Goal: Information Seeking & Learning: Learn about a topic

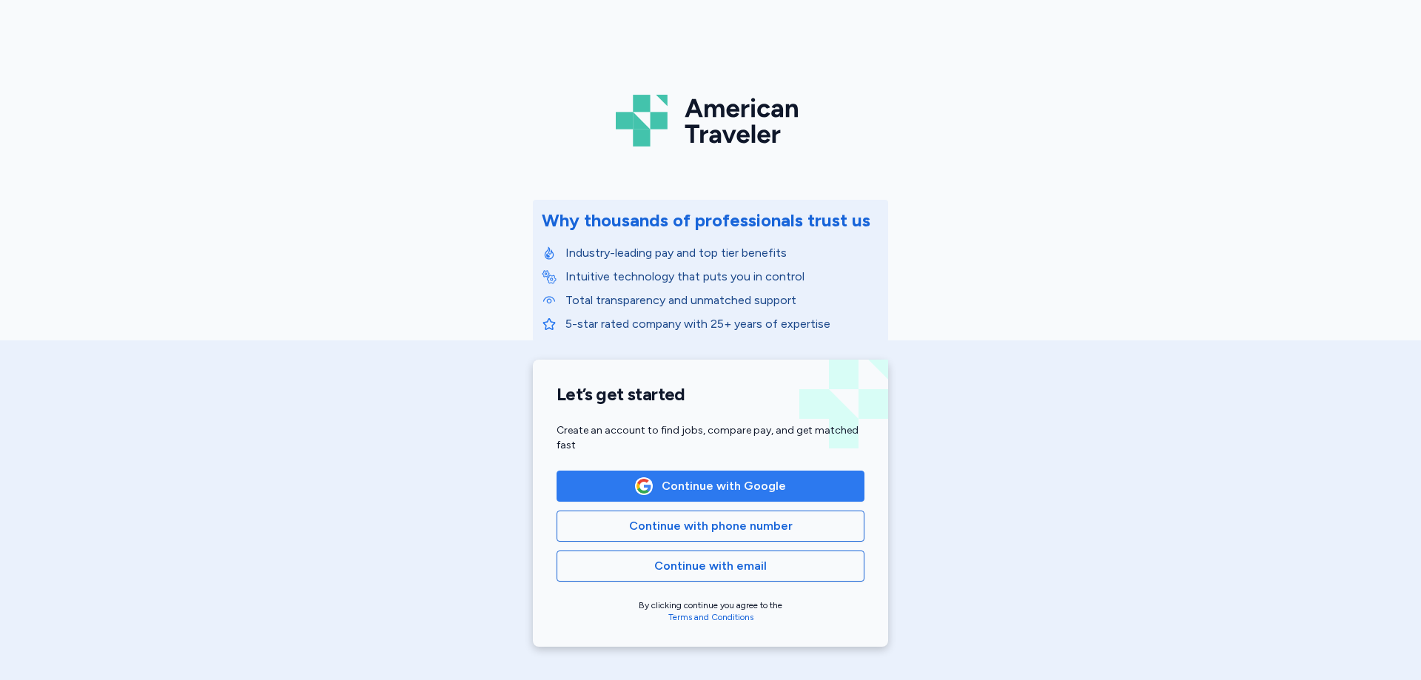
click at [762, 482] on span "Continue with Google" at bounding box center [724, 486] width 124 height 18
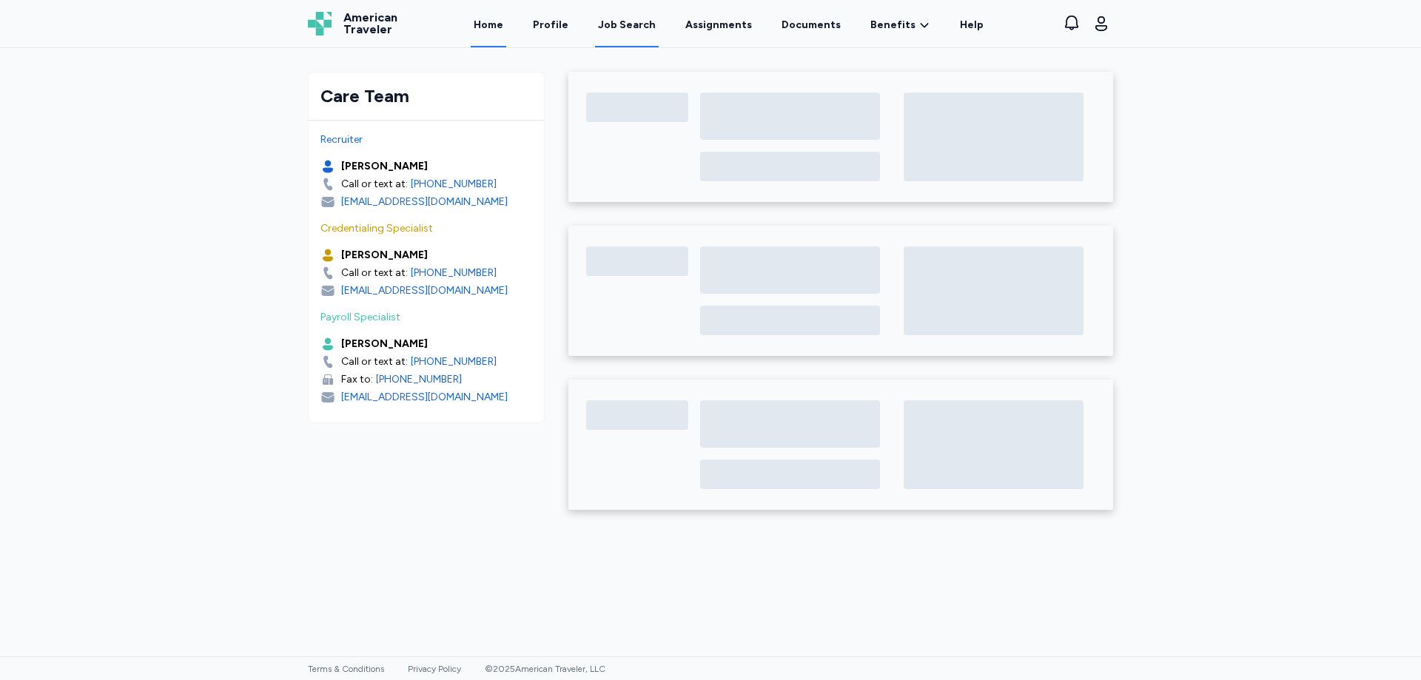
click at [639, 21] on div "Job Search" at bounding box center [627, 25] width 58 height 15
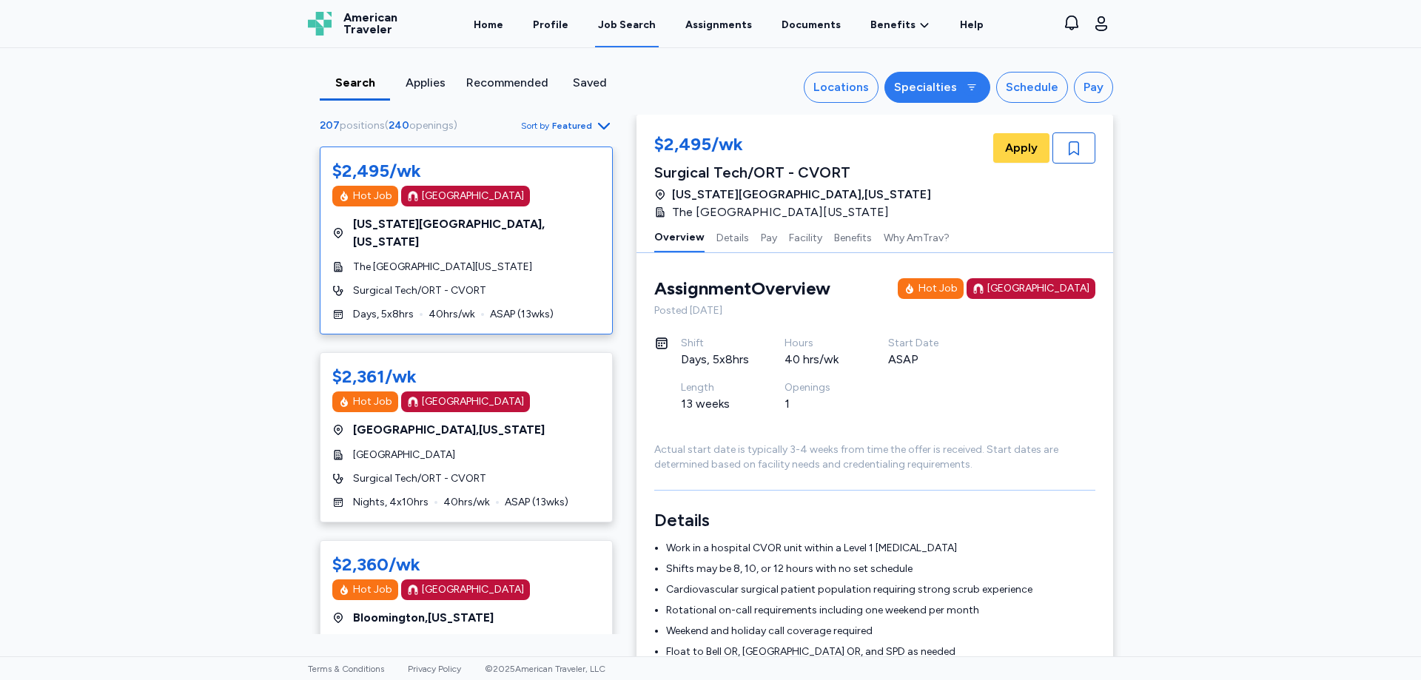
click at [940, 89] on div "Specialties" at bounding box center [925, 87] width 63 height 18
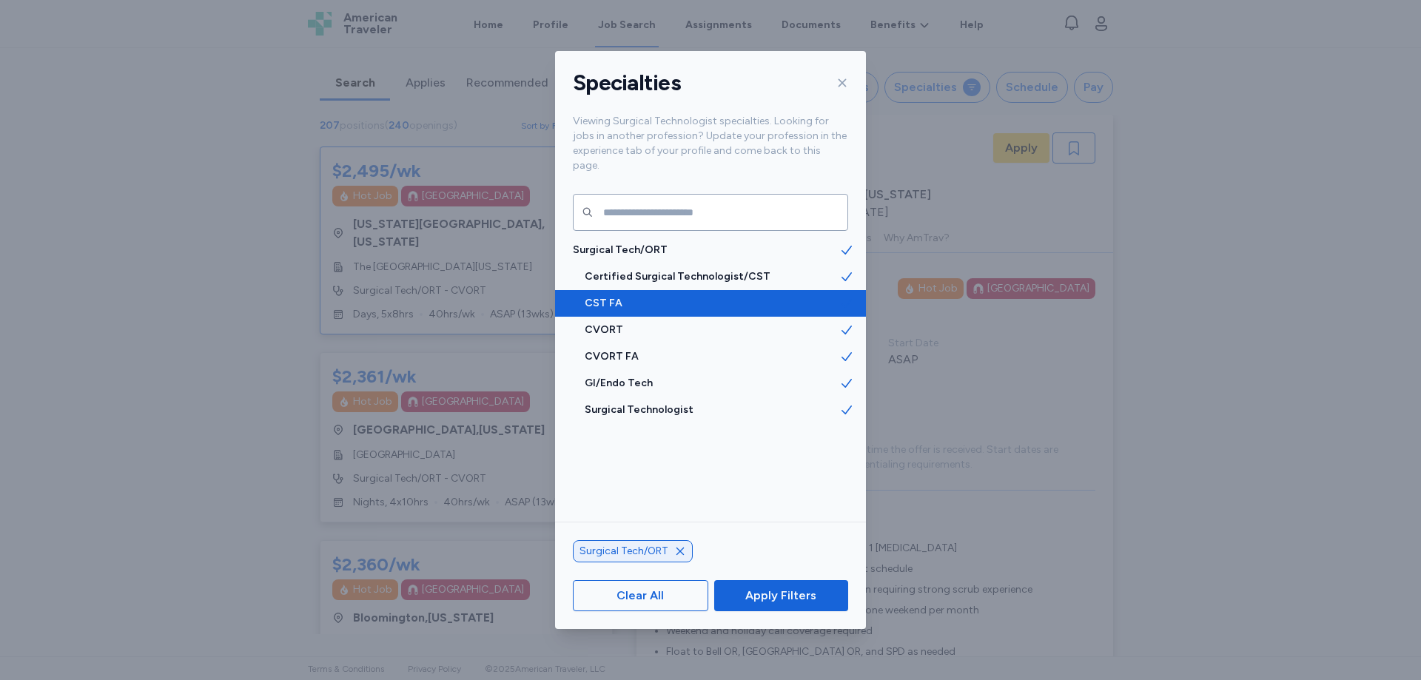
click at [597, 296] on span "CST FA" at bounding box center [712, 303] width 255 height 15
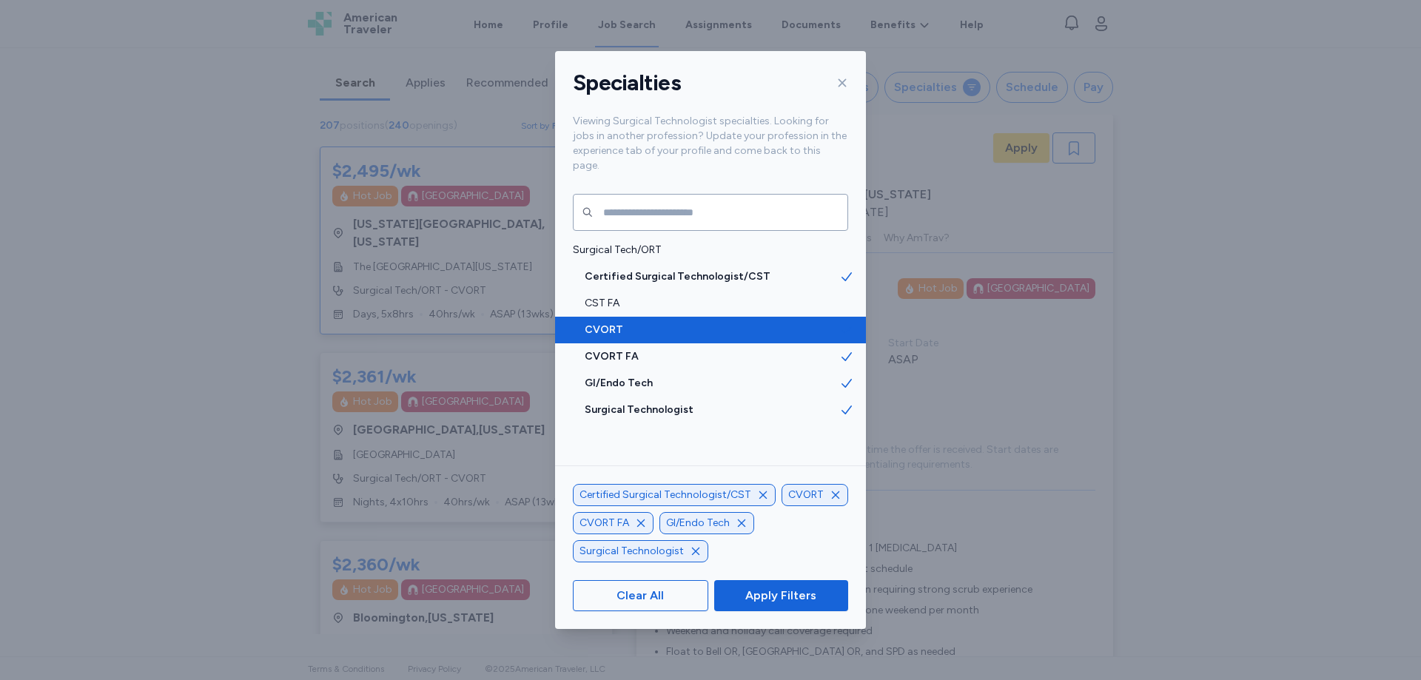
click at [598, 323] on span "CVORT" at bounding box center [712, 330] width 255 height 15
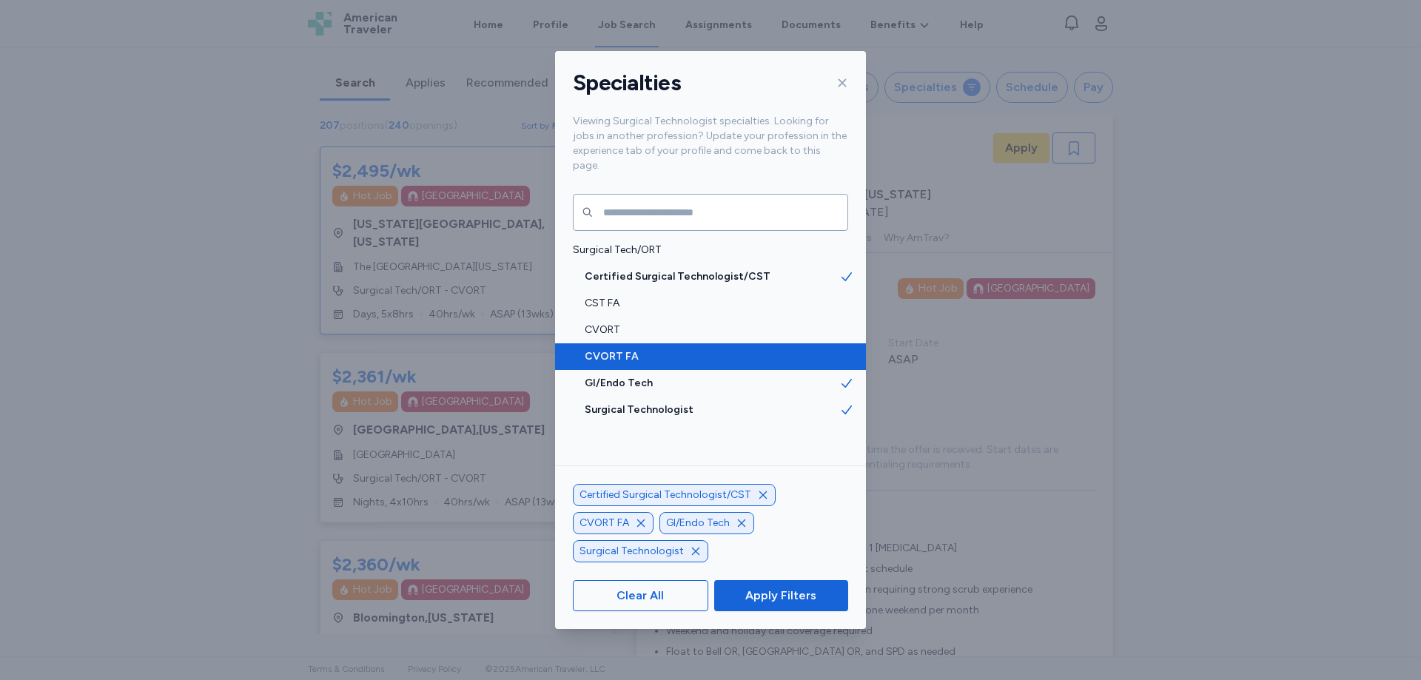
click at [601, 349] on span "CVORT FA" at bounding box center [712, 356] width 255 height 15
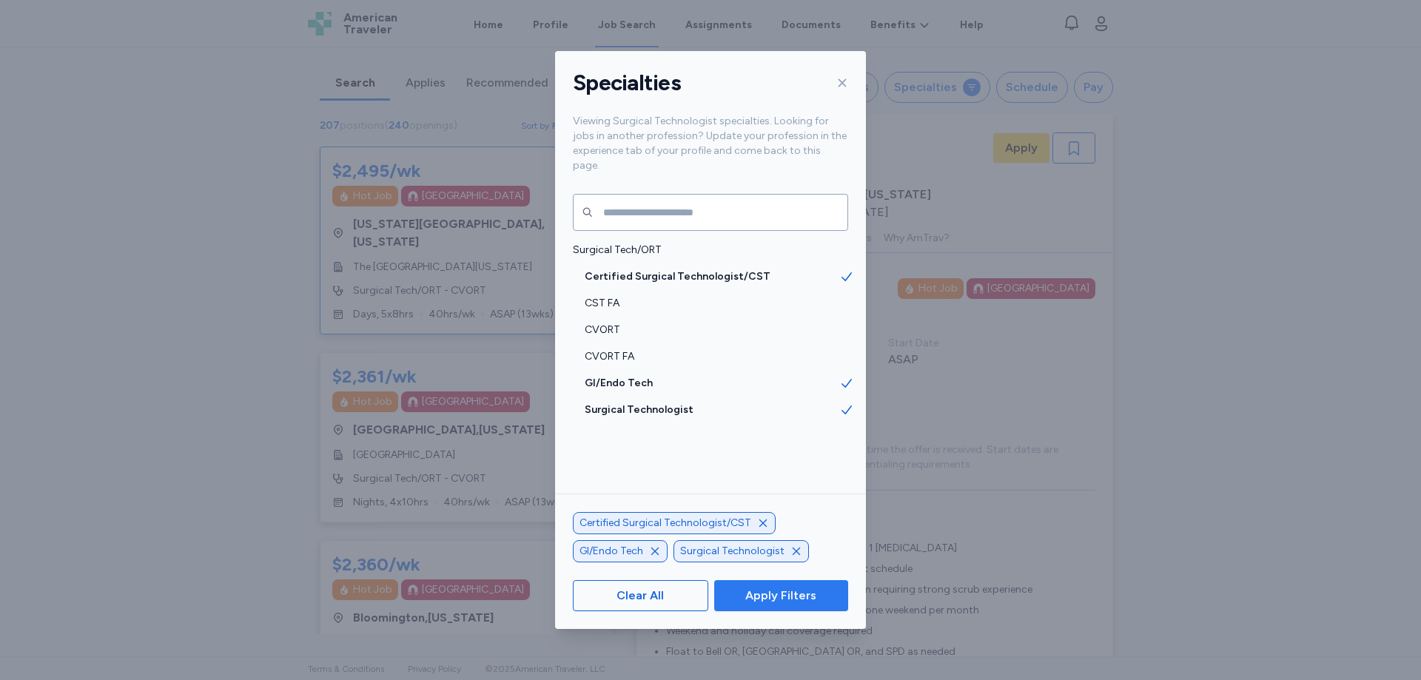
click at [779, 595] on span "Apply Filters" at bounding box center [780, 596] width 71 height 18
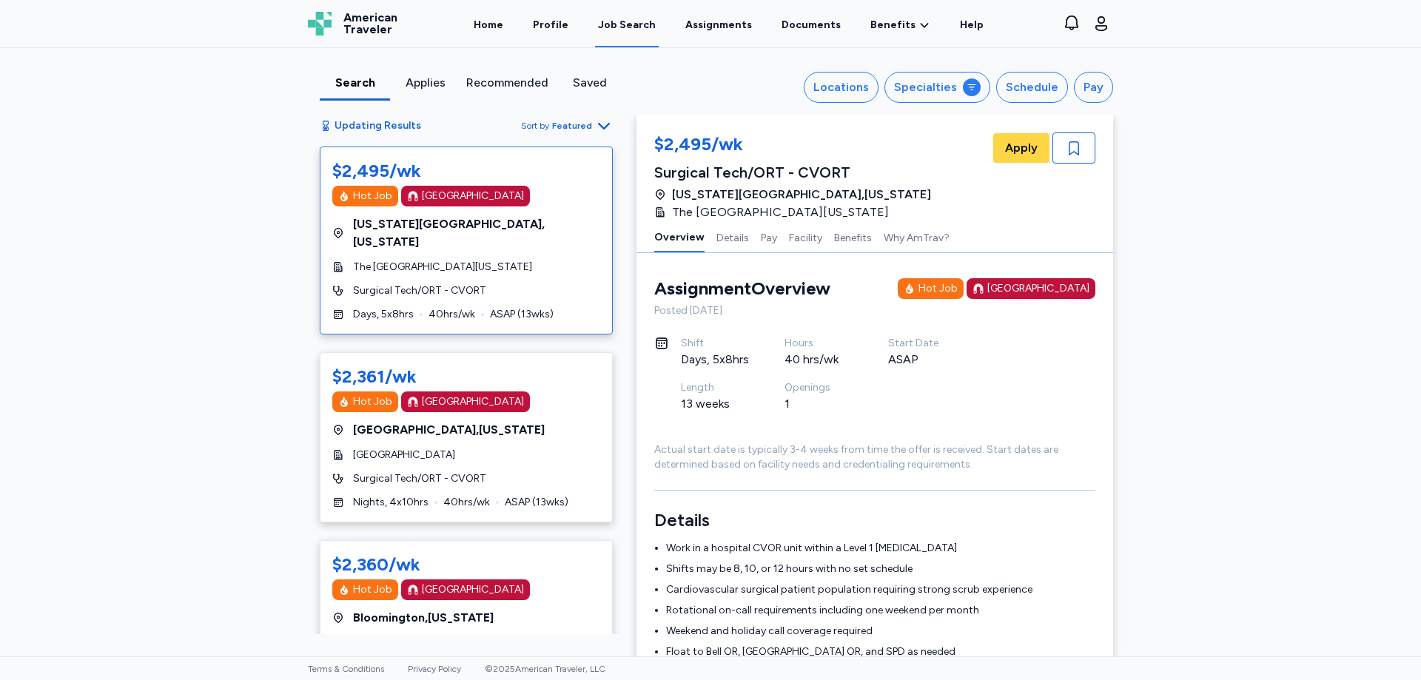
scroll to position [1, 0]
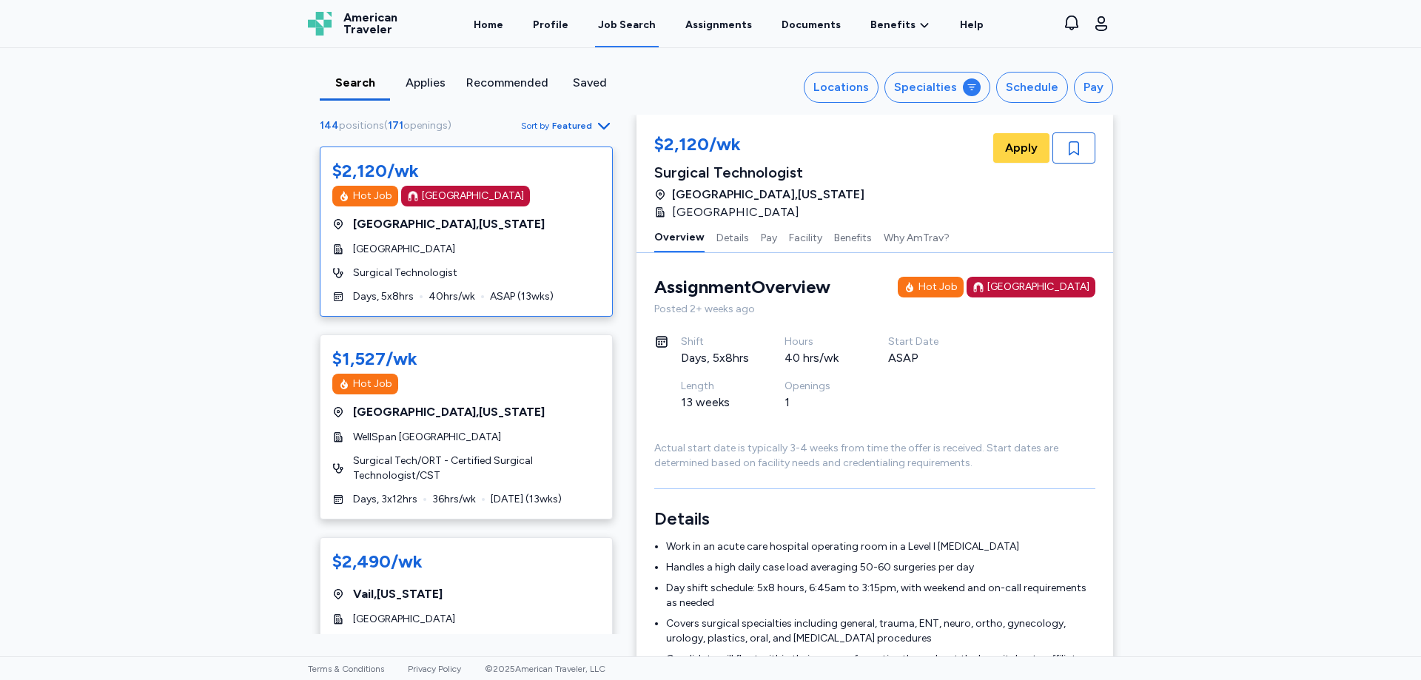
click at [576, 126] on span "Featured" at bounding box center [572, 126] width 40 height 12
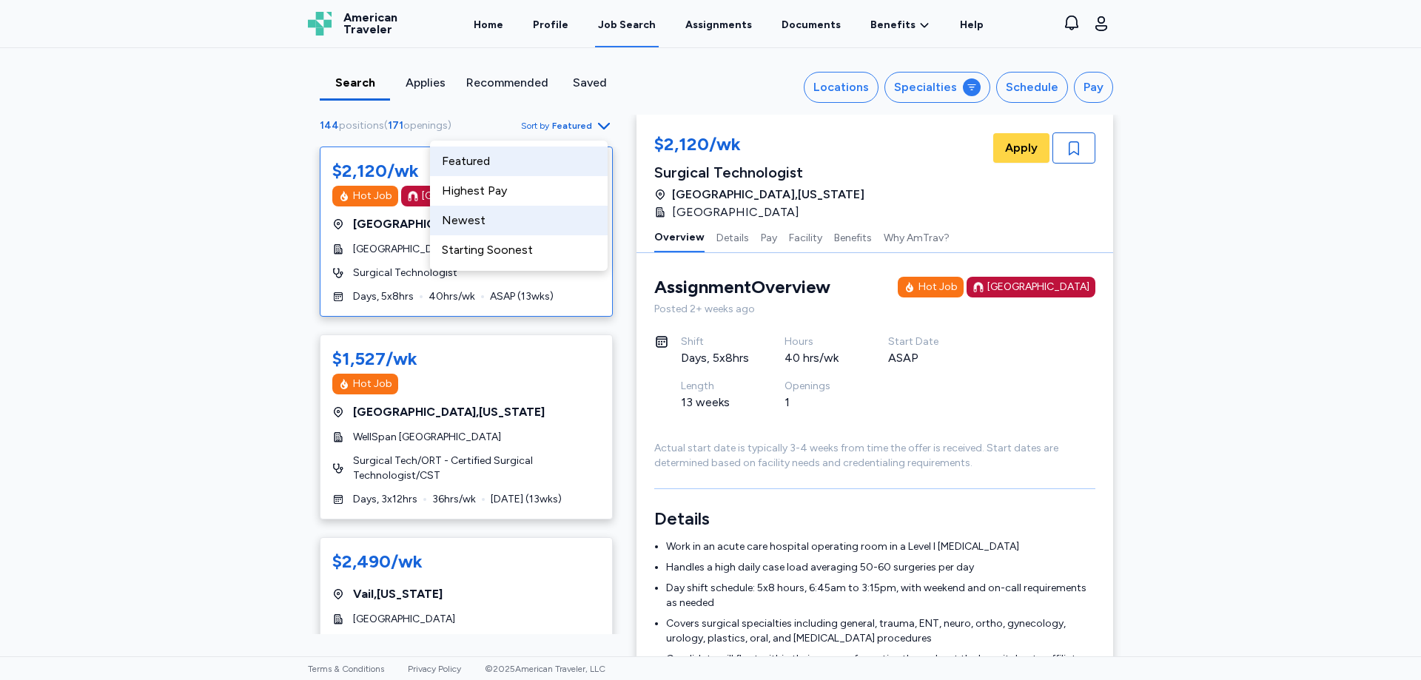
click at [477, 222] on div "Newest" at bounding box center [519, 221] width 178 height 30
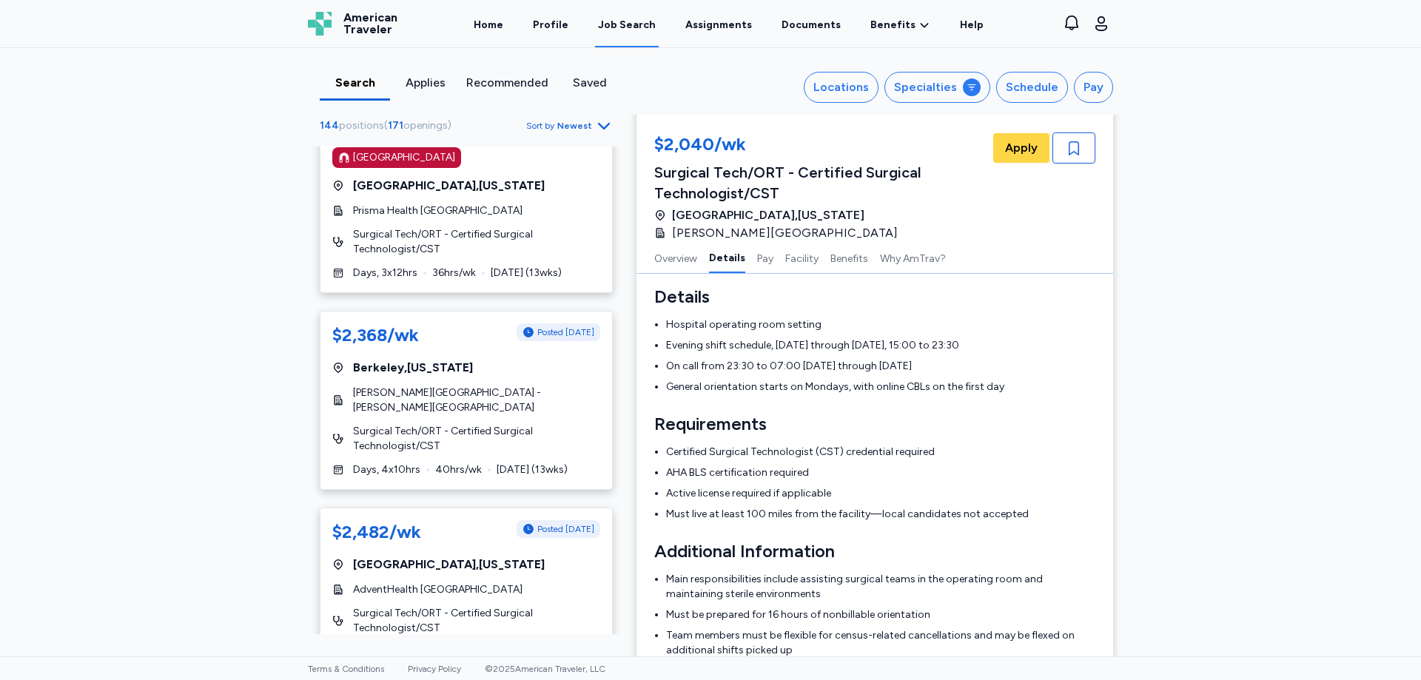
scroll to position [222, 0]
click at [456, 343] on div "$2,368/wk Posted [DATE]" at bounding box center [466, 334] width 268 height 24
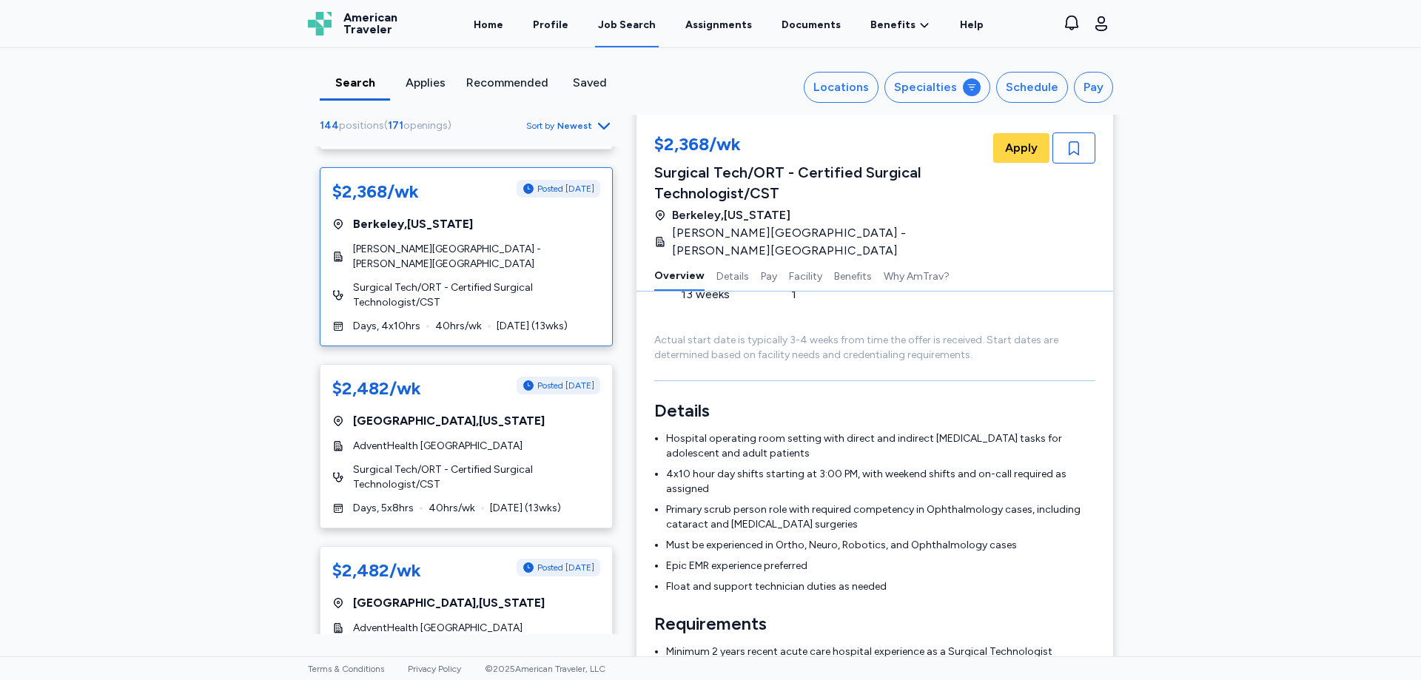
scroll to position [370, 0]
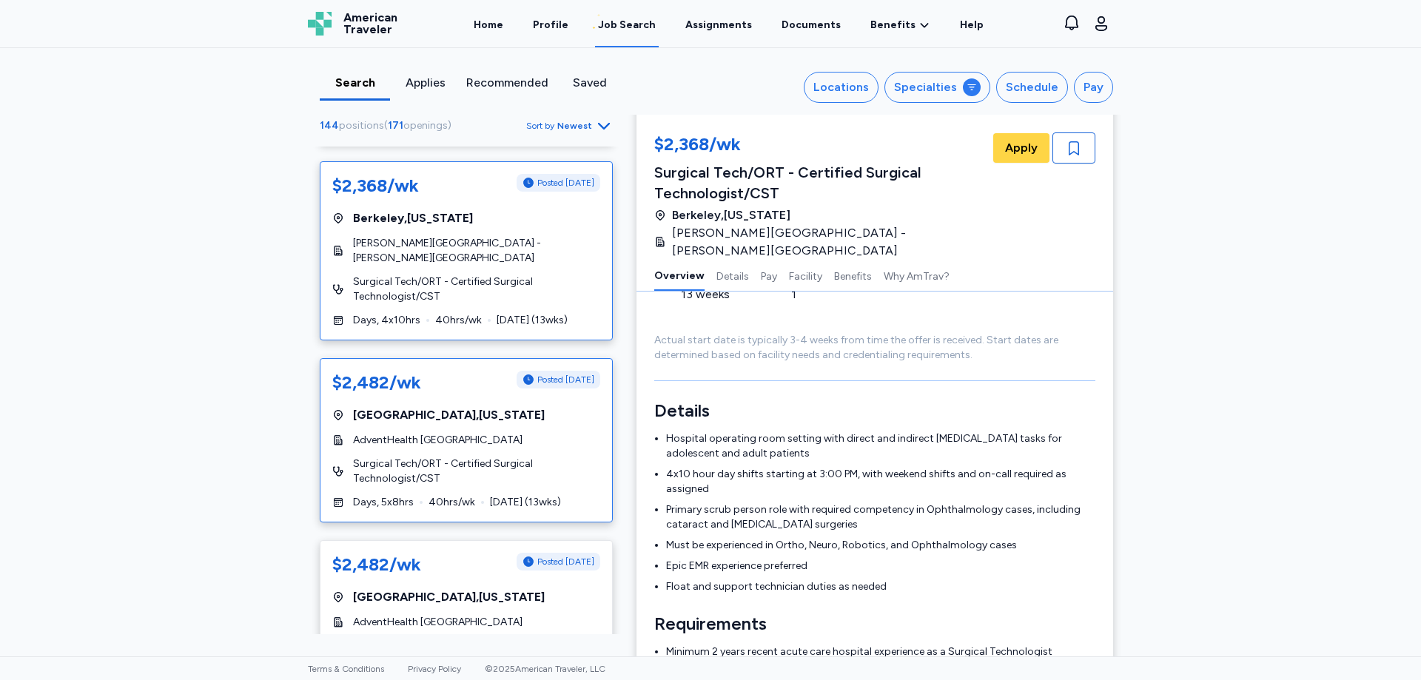
click at [445, 386] on div "$2,482/wk Posted [DATE]" at bounding box center [466, 383] width 268 height 24
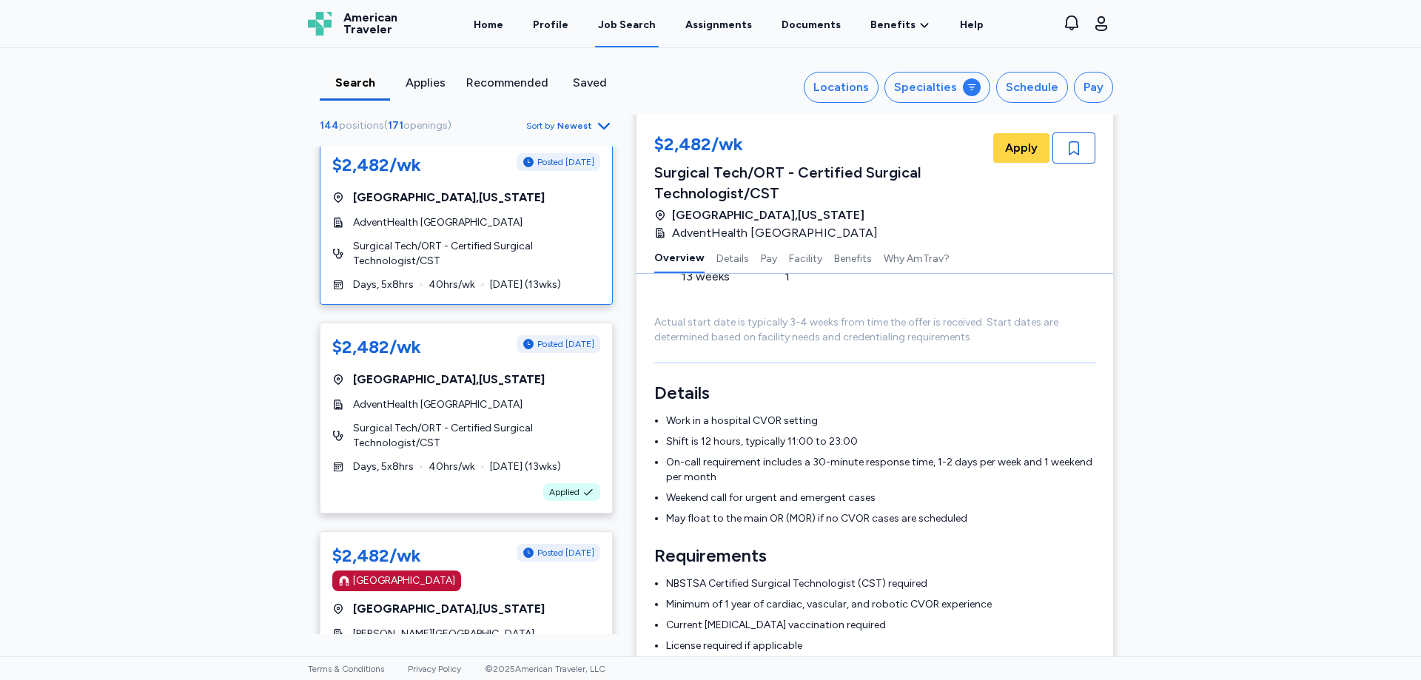
scroll to position [592, 0]
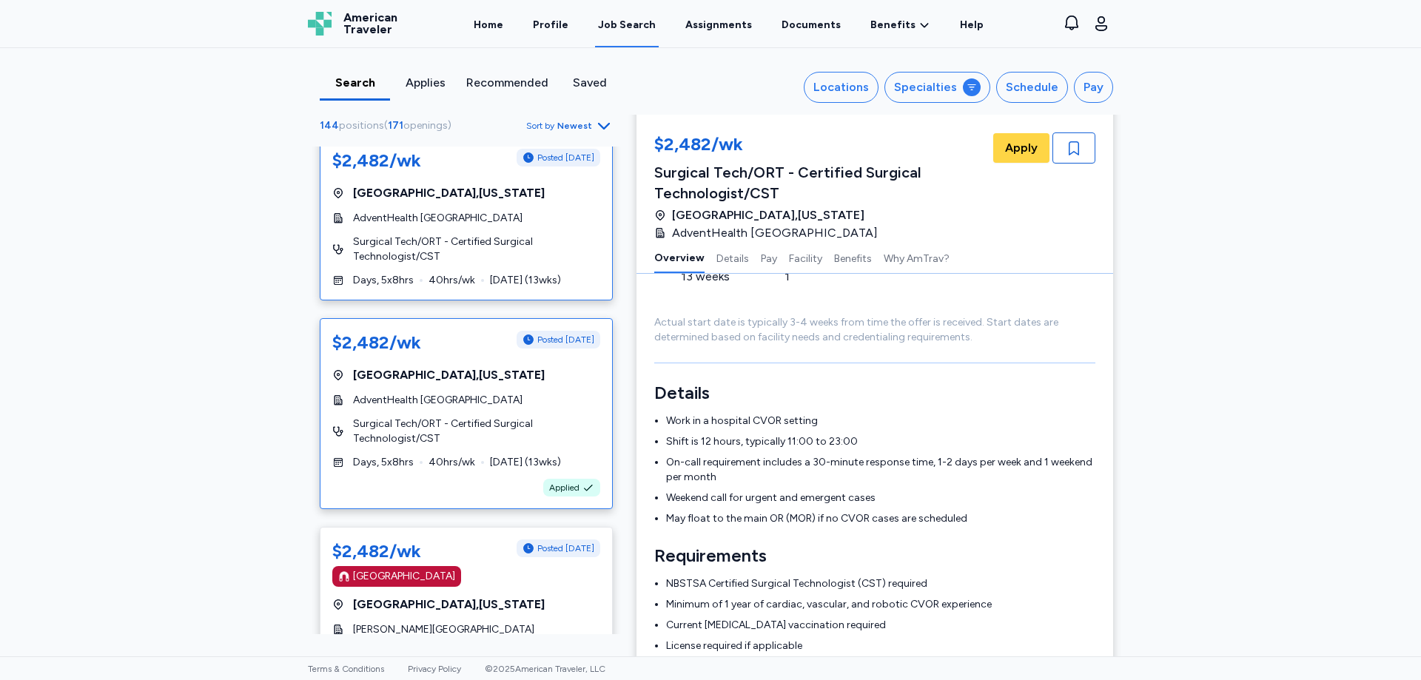
click at [512, 397] on div "AdventHealth [GEOGRAPHIC_DATA]" at bounding box center [466, 400] width 268 height 15
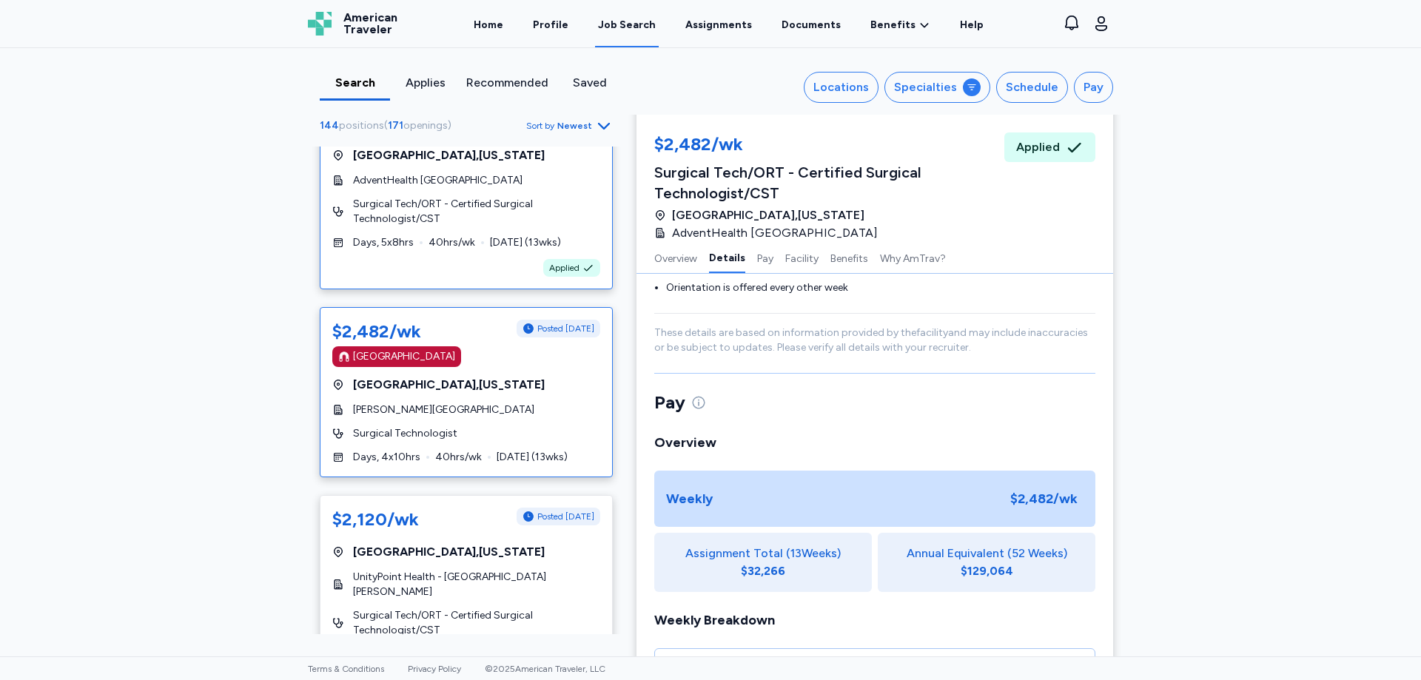
scroll to position [814, 0]
click at [563, 417] on div "$2,482/wk Posted [DATE] [GEOGRAPHIC_DATA] [GEOGRAPHIC_DATA] , [US_STATE] [PERSO…" at bounding box center [466, 390] width 293 height 170
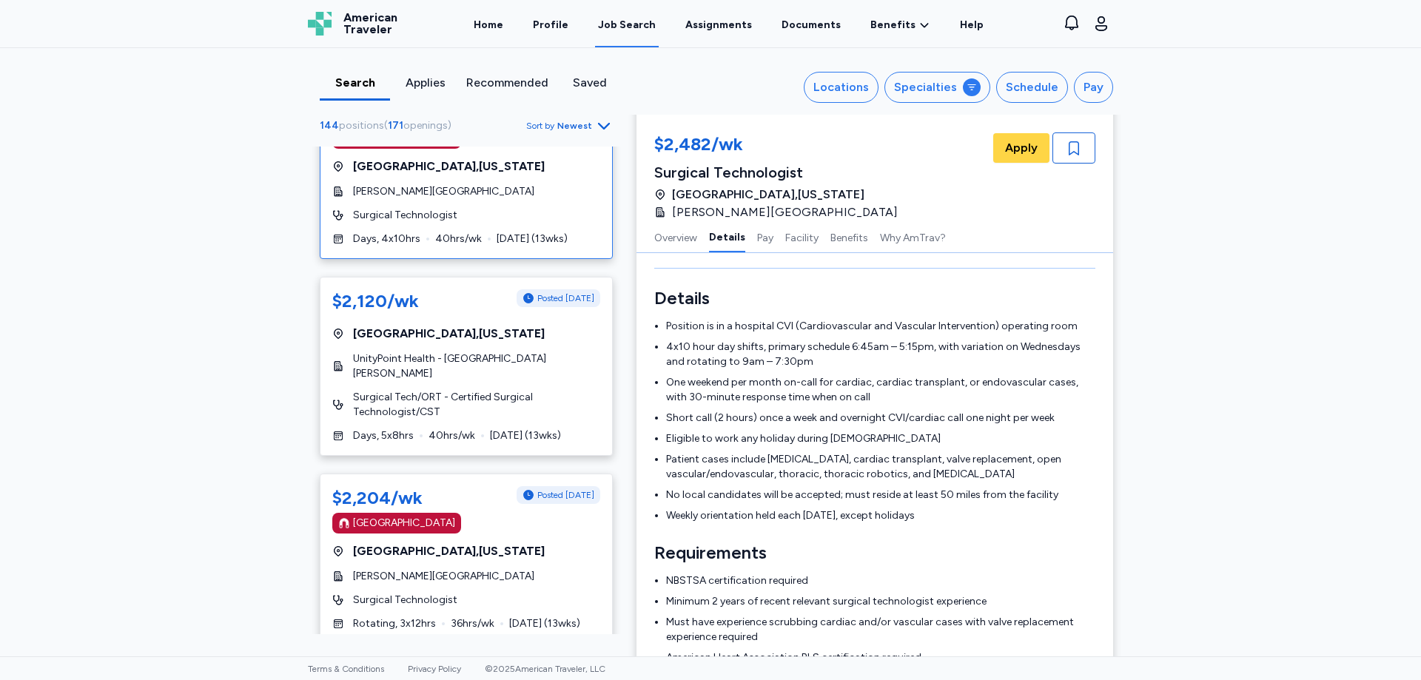
scroll to position [1036, 0]
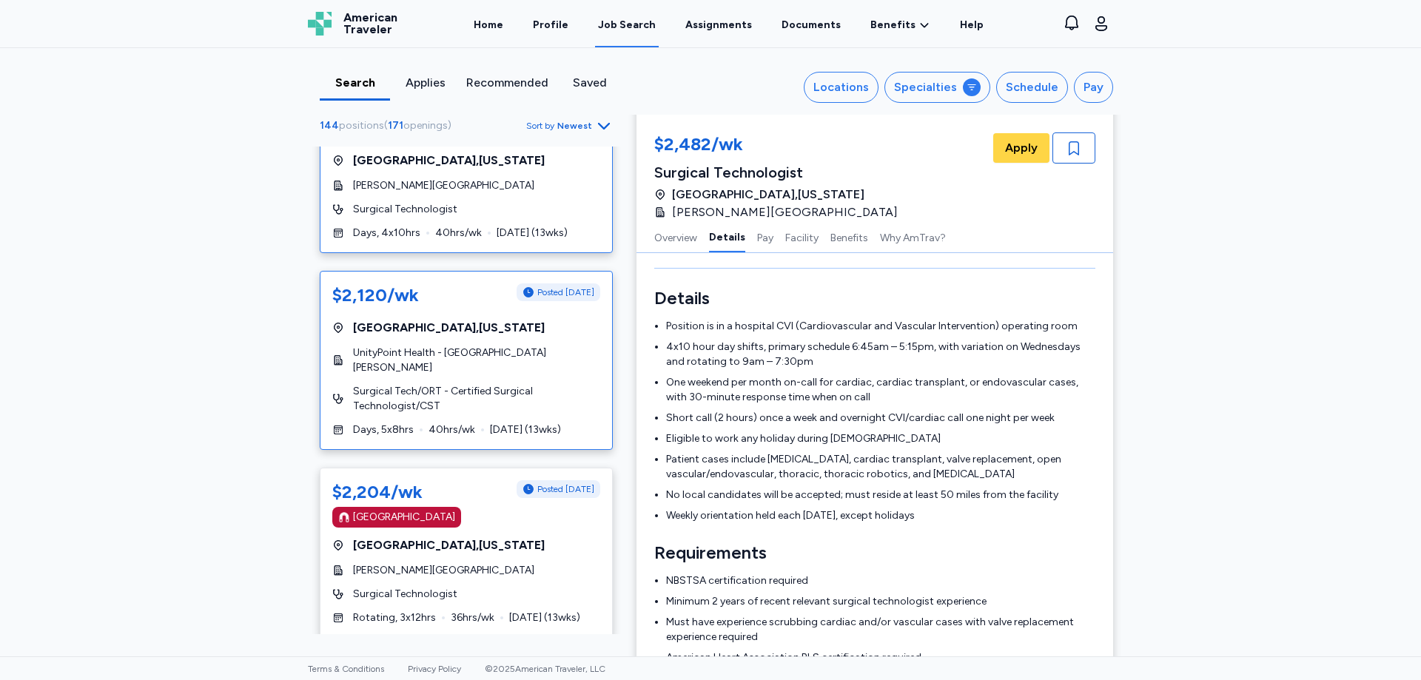
click at [460, 333] on div "[GEOGRAPHIC_DATA] , [US_STATE]" at bounding box center [466, 328] width 268 height 18
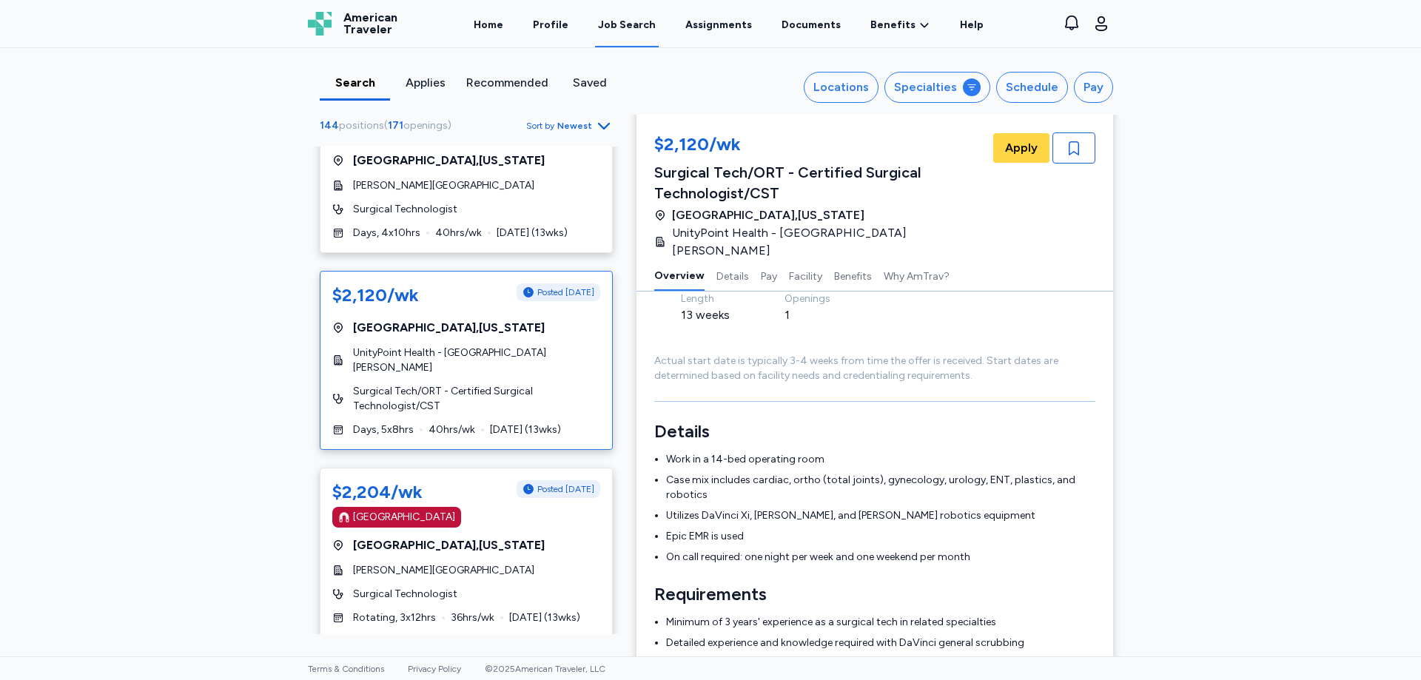
scroll to position [244, 0]
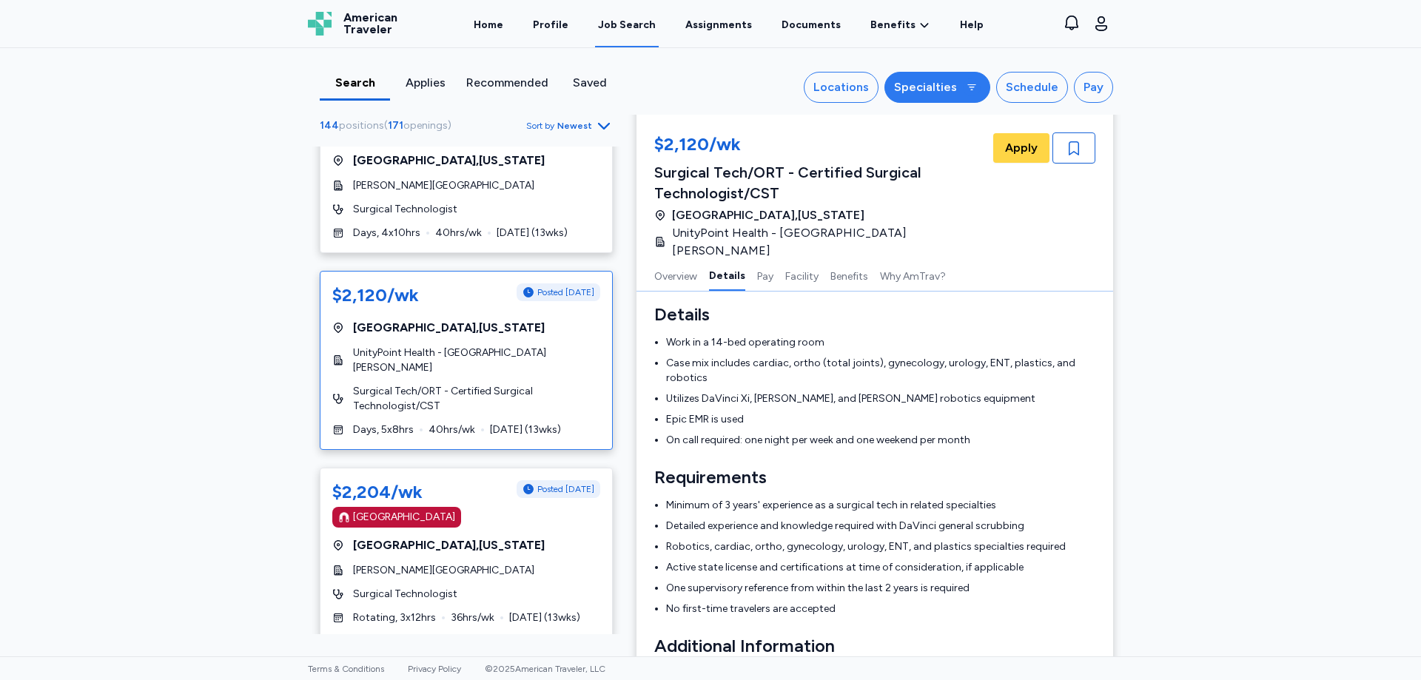
click at [941, 96] on button "Specialties" at bounding box center [937, 87] width 106 height 31
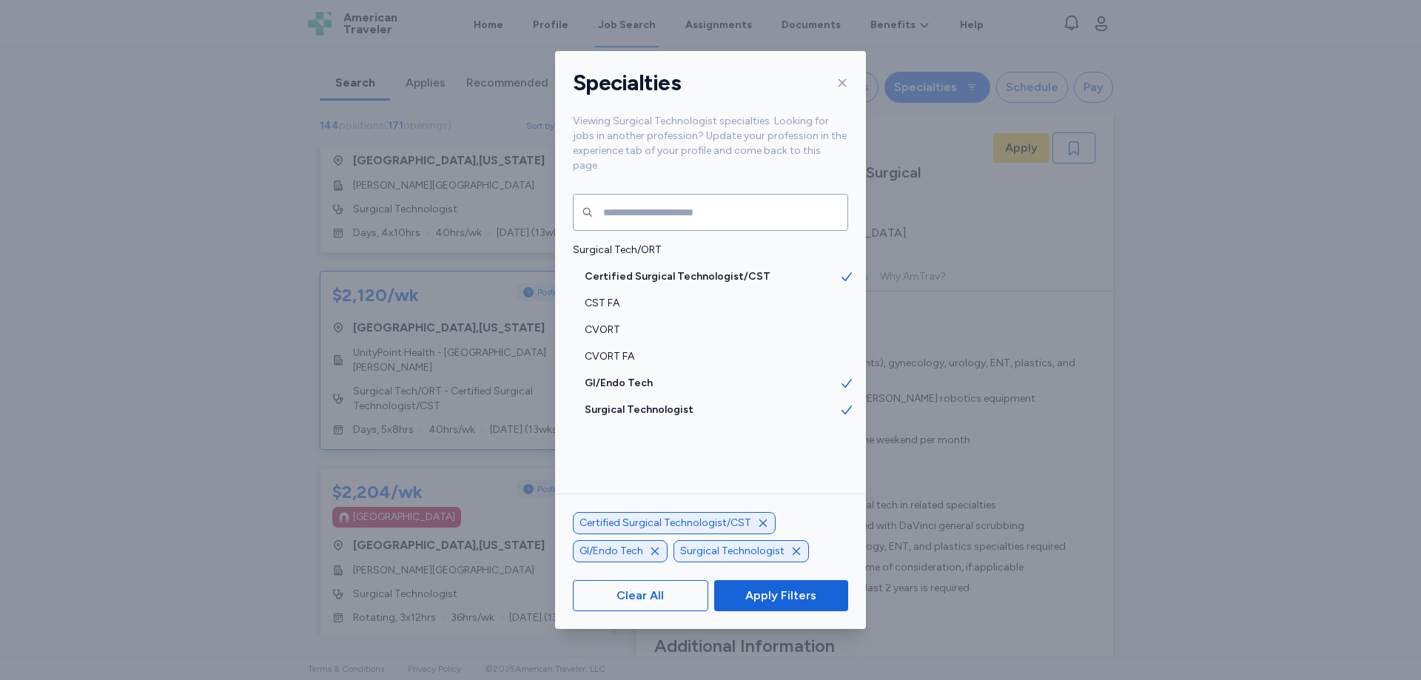
click at [941, 96] on div "Specialties Viewing Surgical Technologist specialties. Looking for jobs in anot…" at bounding box center [710, 340] width 1421 height 680
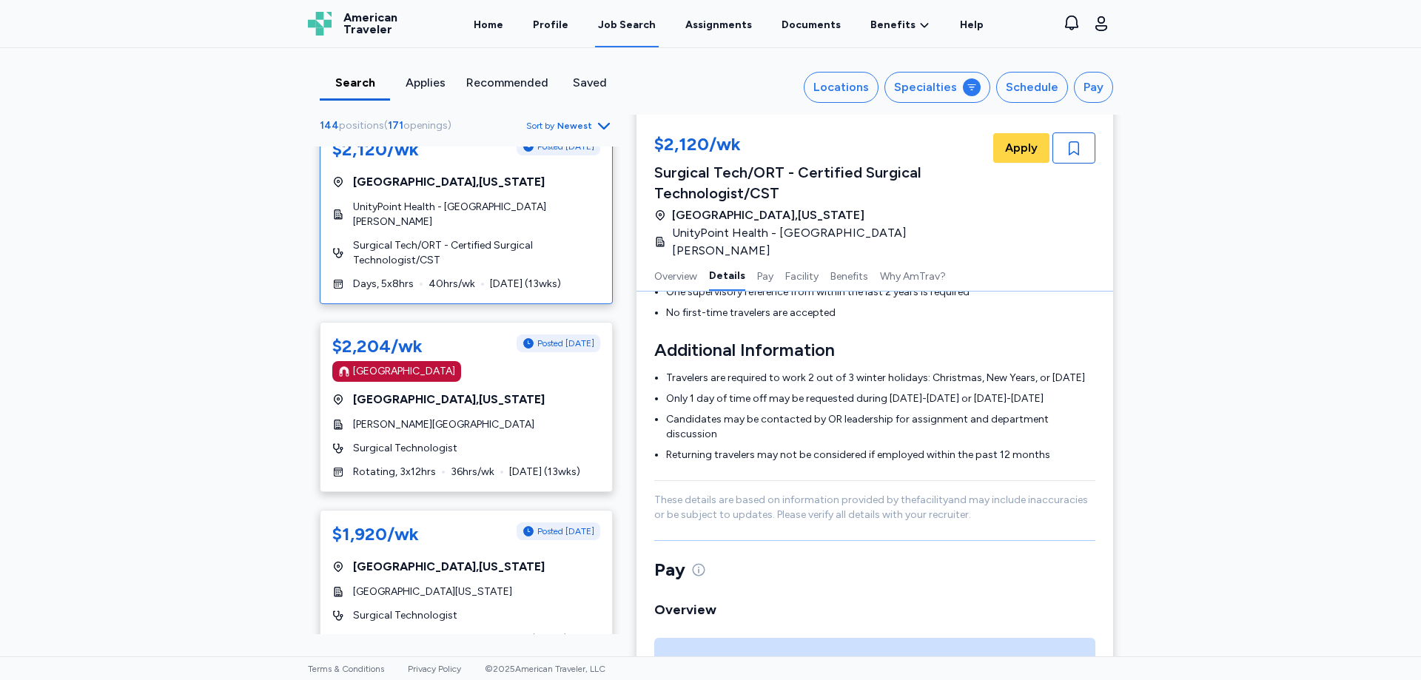
scroll to position [1184, 0]
click at [534, 363] on div "[GEOGRAPHIC_DATA]" at bounding box center [466, 369] width 268 height 21
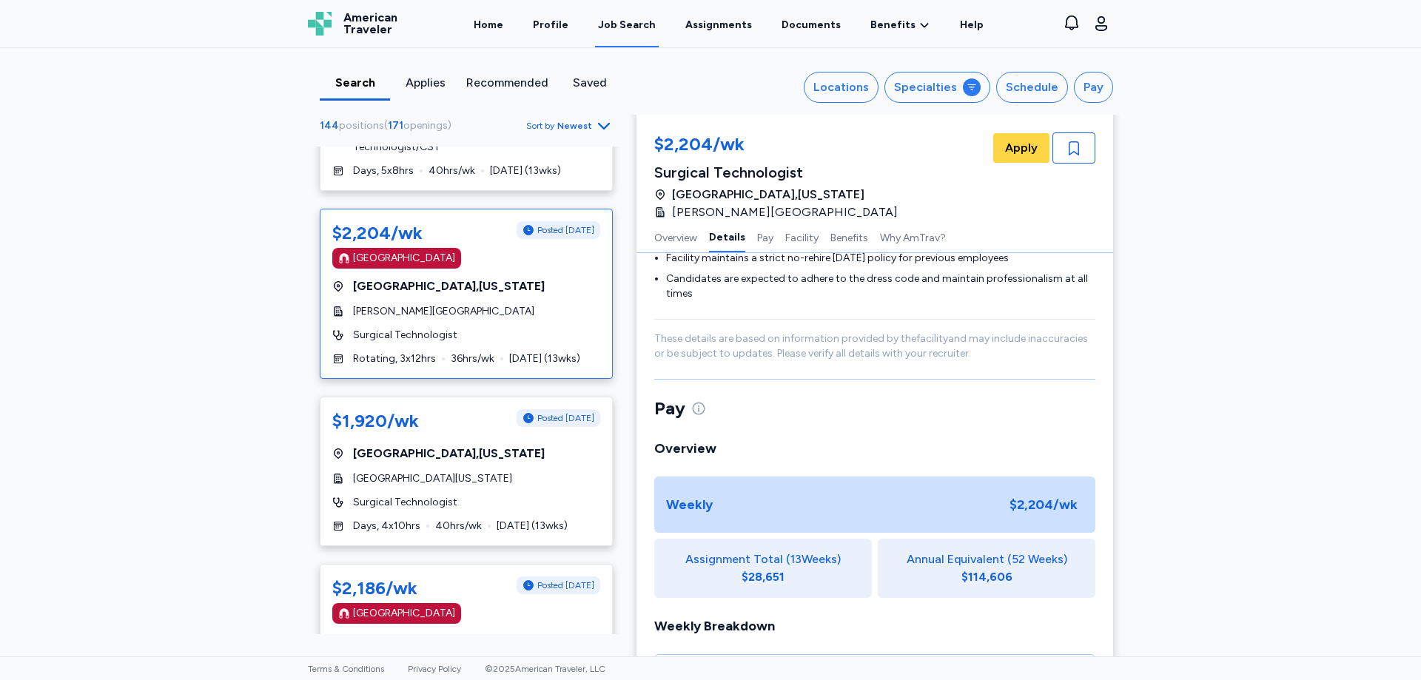
scroll to position [1332, 0]
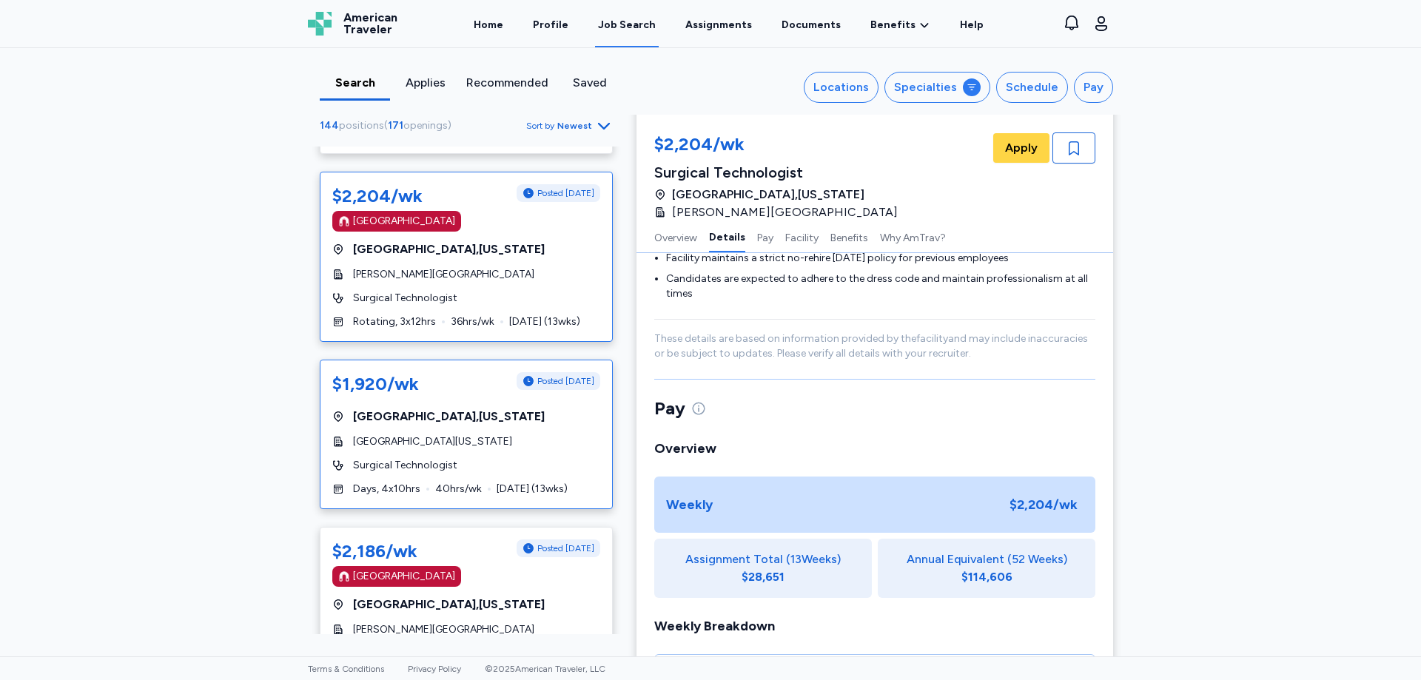
click at [534, 391] on div "$1,920/wk Posted [DATE] [GEOGRAPHIC_DATA] , [US_STATE] MercyOne [GEOGRAPHIC_DAT…" at bounding box center [466, 434] width 293 height 149
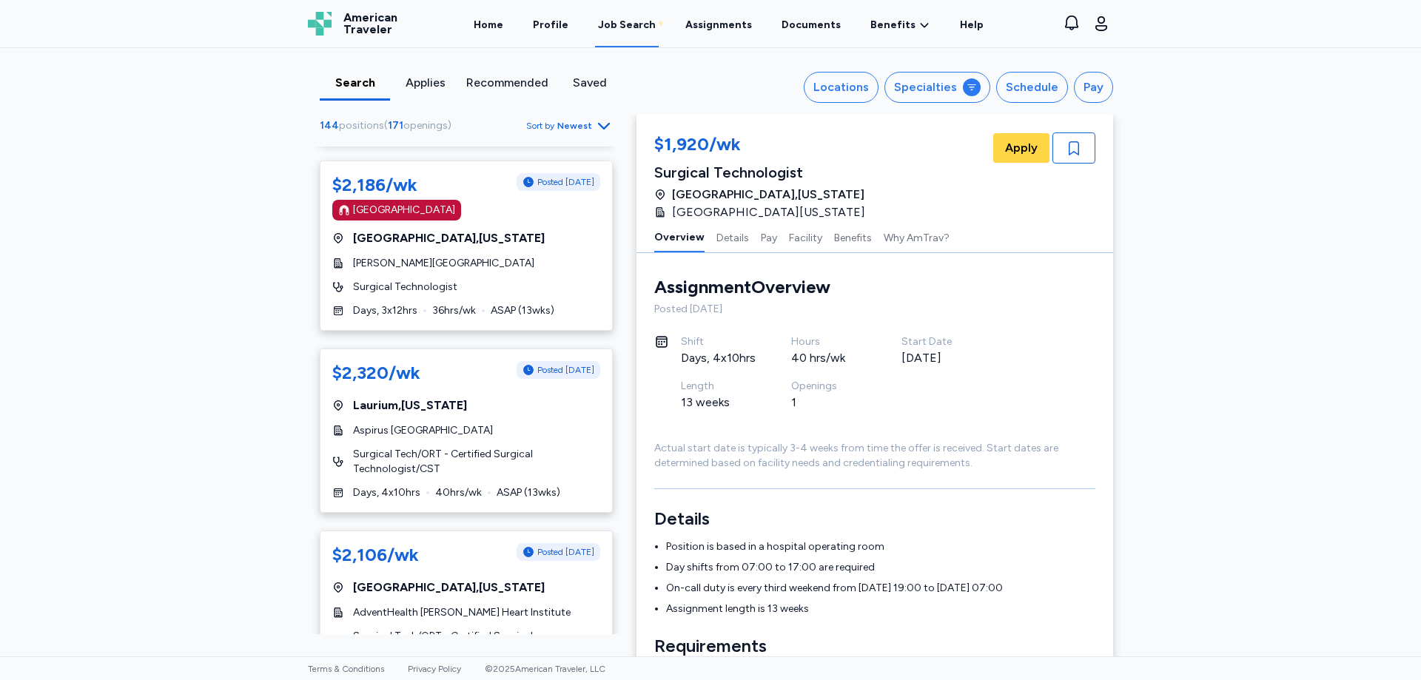
scroll to position [1702, 0]
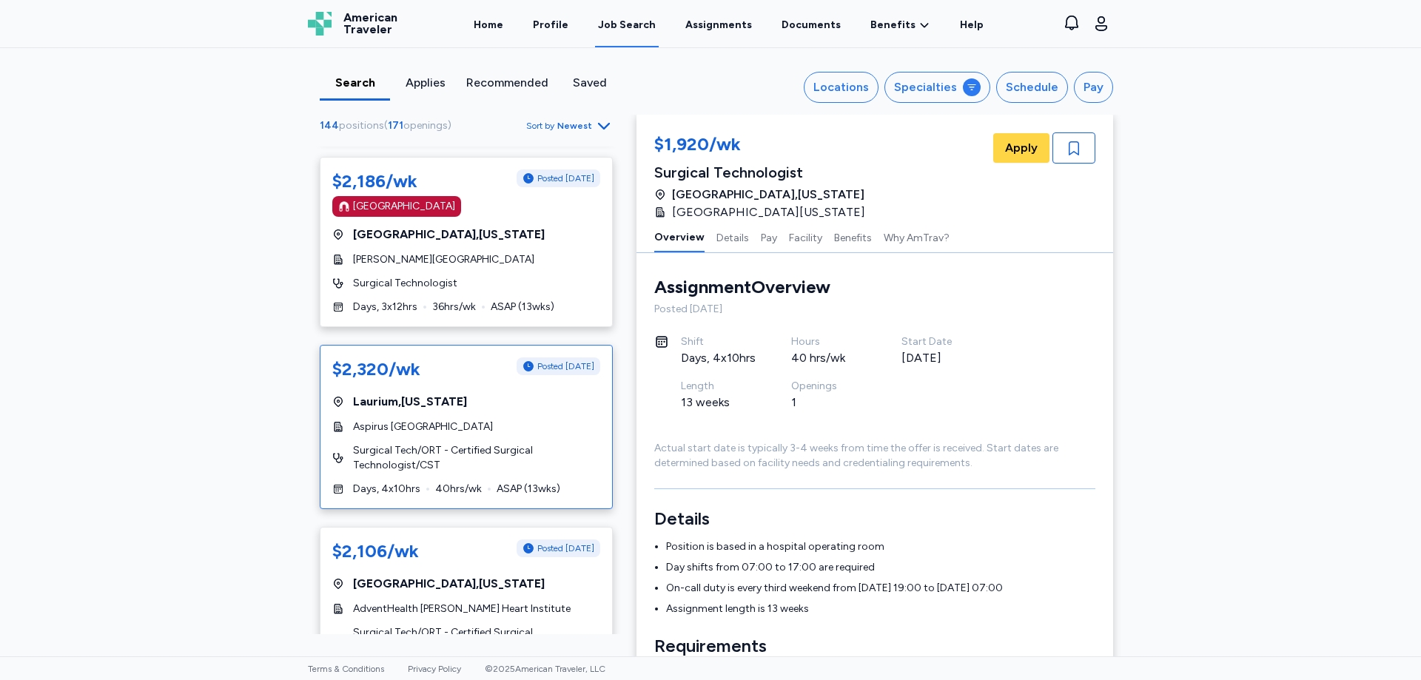
click at [506, 393] on div "[GEOGRAPHIC_DATA] , [US_STATE]" at bounding box center [466, 402] width 268 height 18
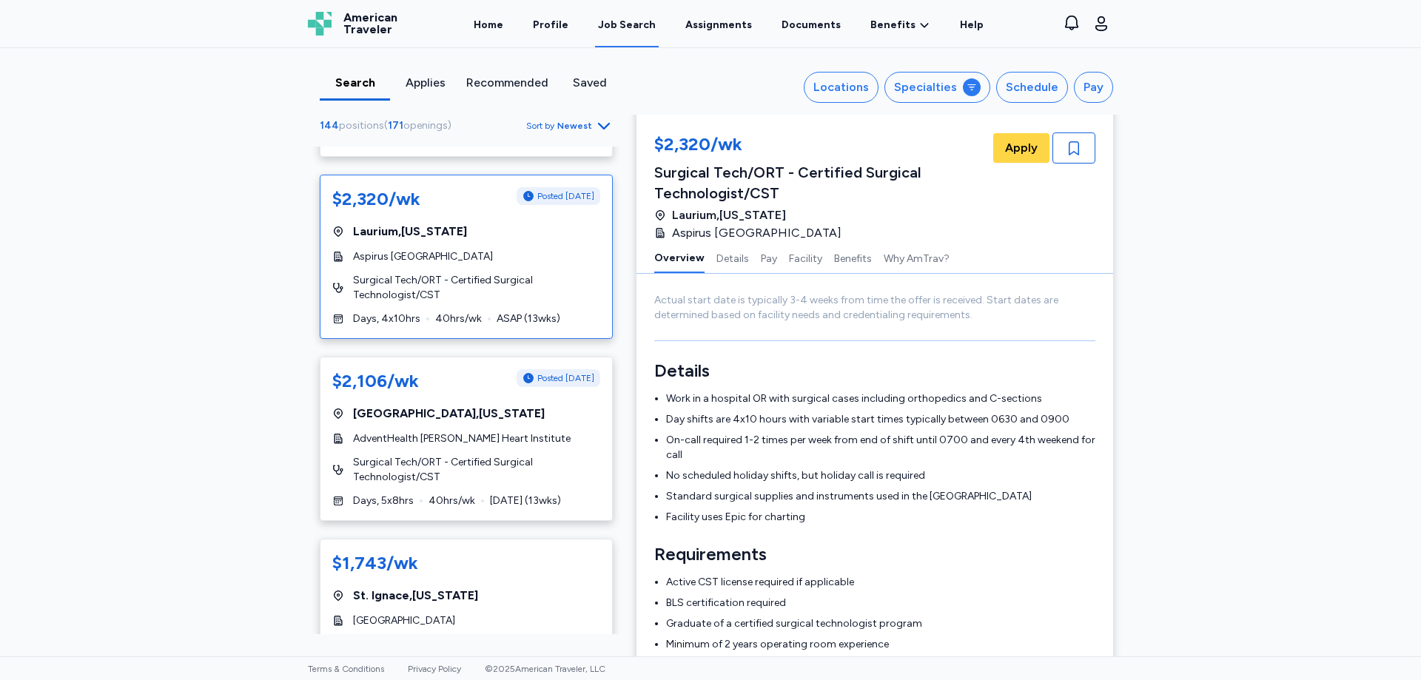
scroll to position [1924, 0]
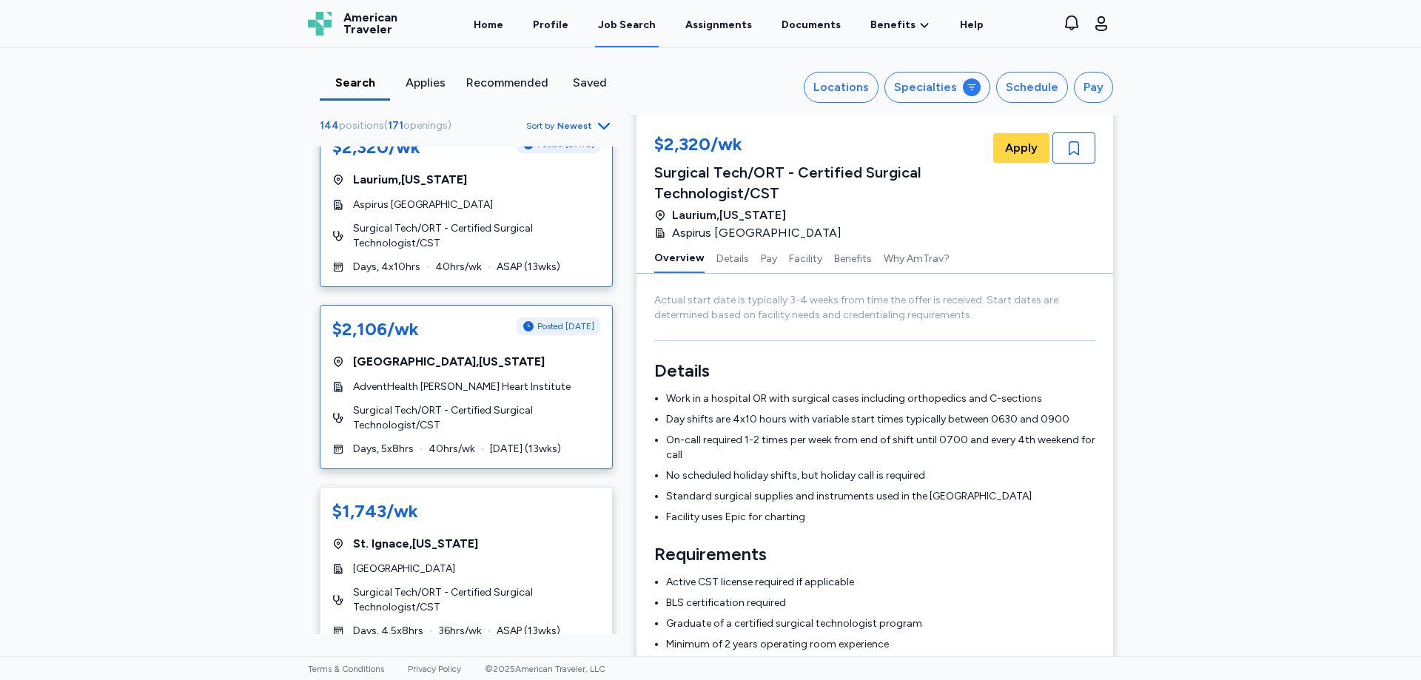
click at [561, 380] on div "AdventHealth [PERSON_NAME] Heart Institute" at bounding box center [466, 387] width 268 height 15
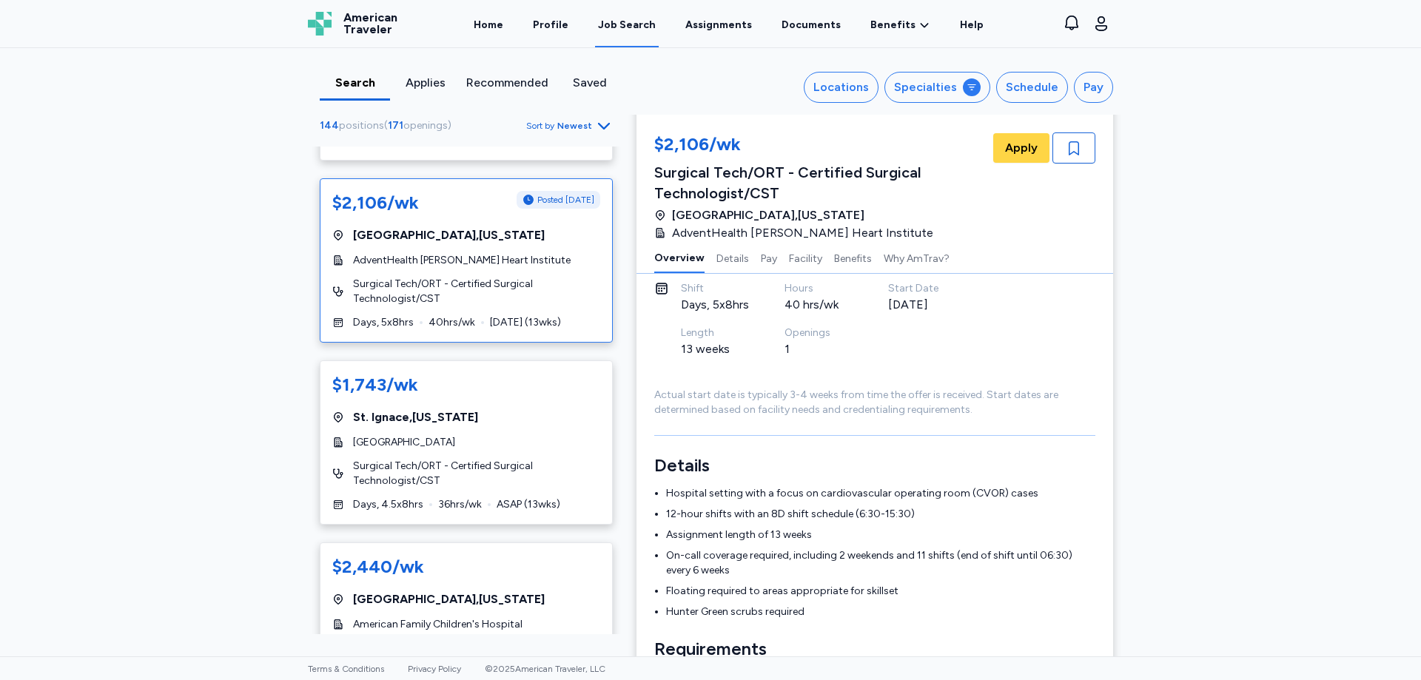
scroll to position [2072, 0]
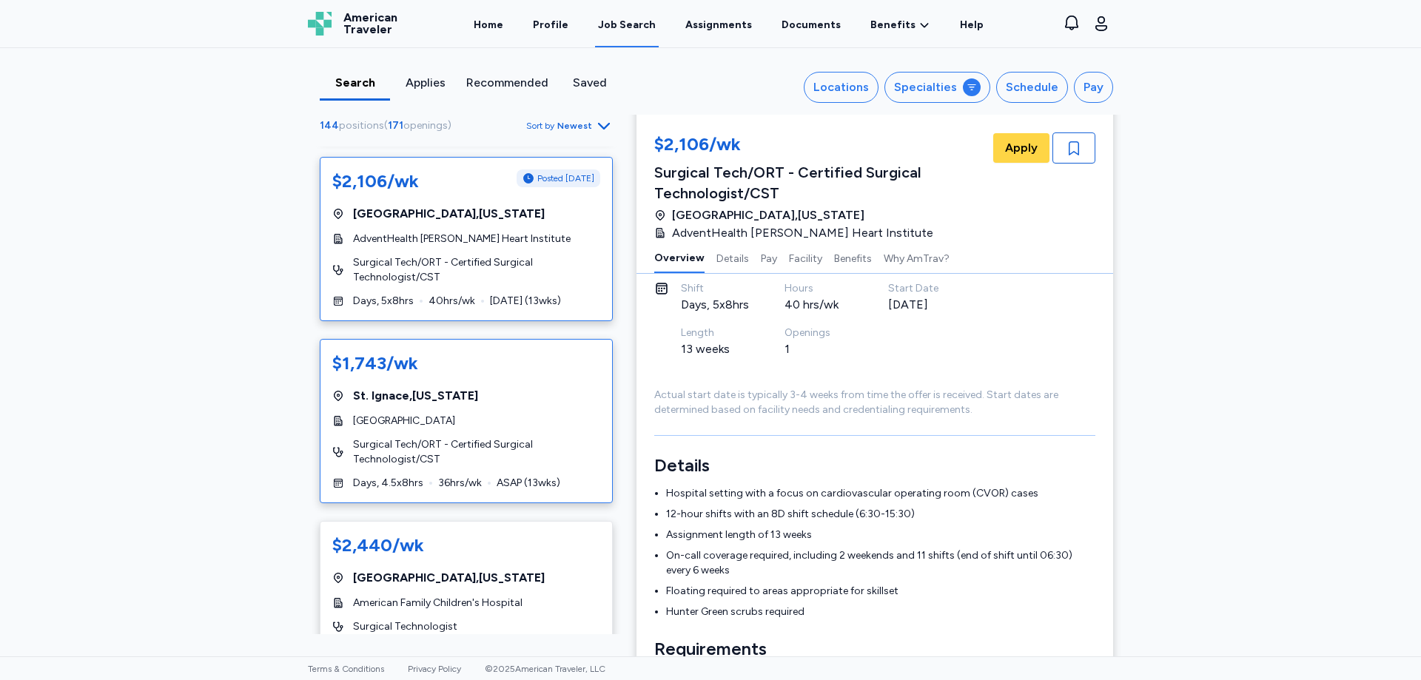
click at [493, 366] on div "$1,743/wk [GEOGRAPHIC_DATA] , [US_STATE][GEOGRAPHIC_DATA] and Health Center Sur…" at bounding box center [466, 421] width 293 height 164
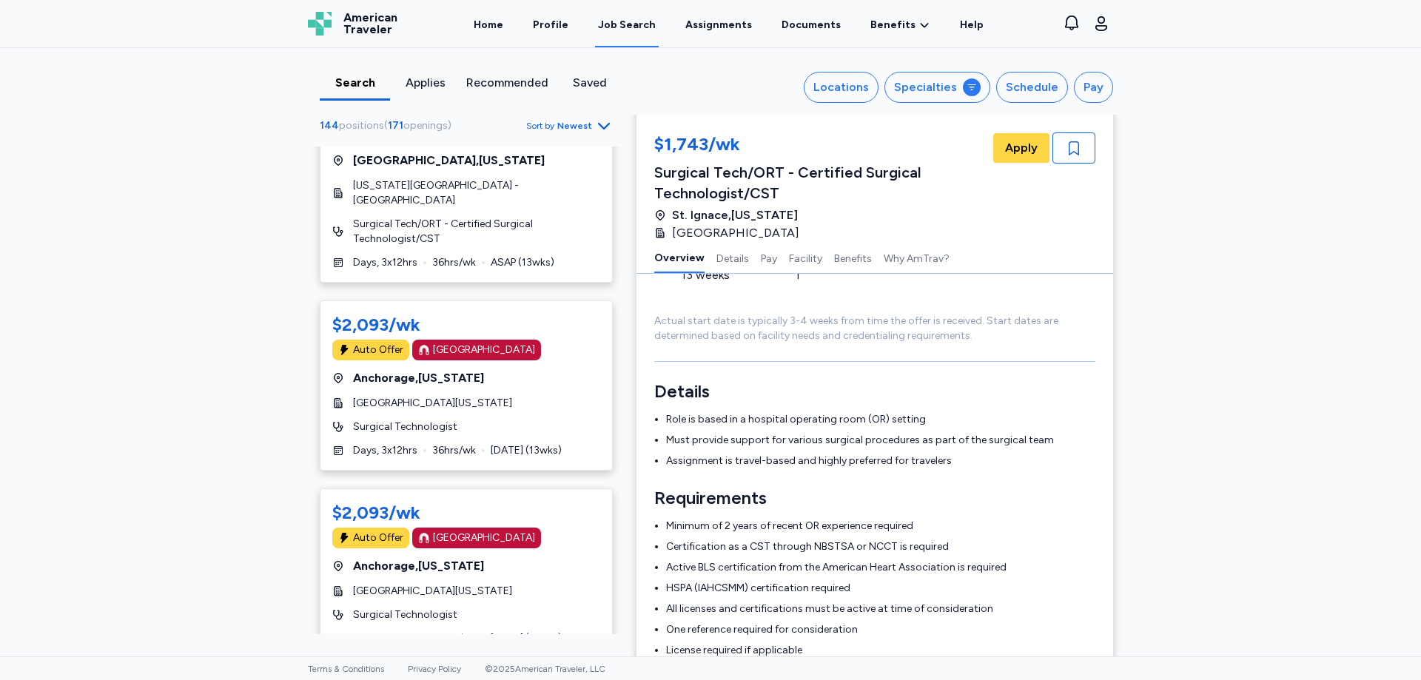
scroll to position [2886, 0]
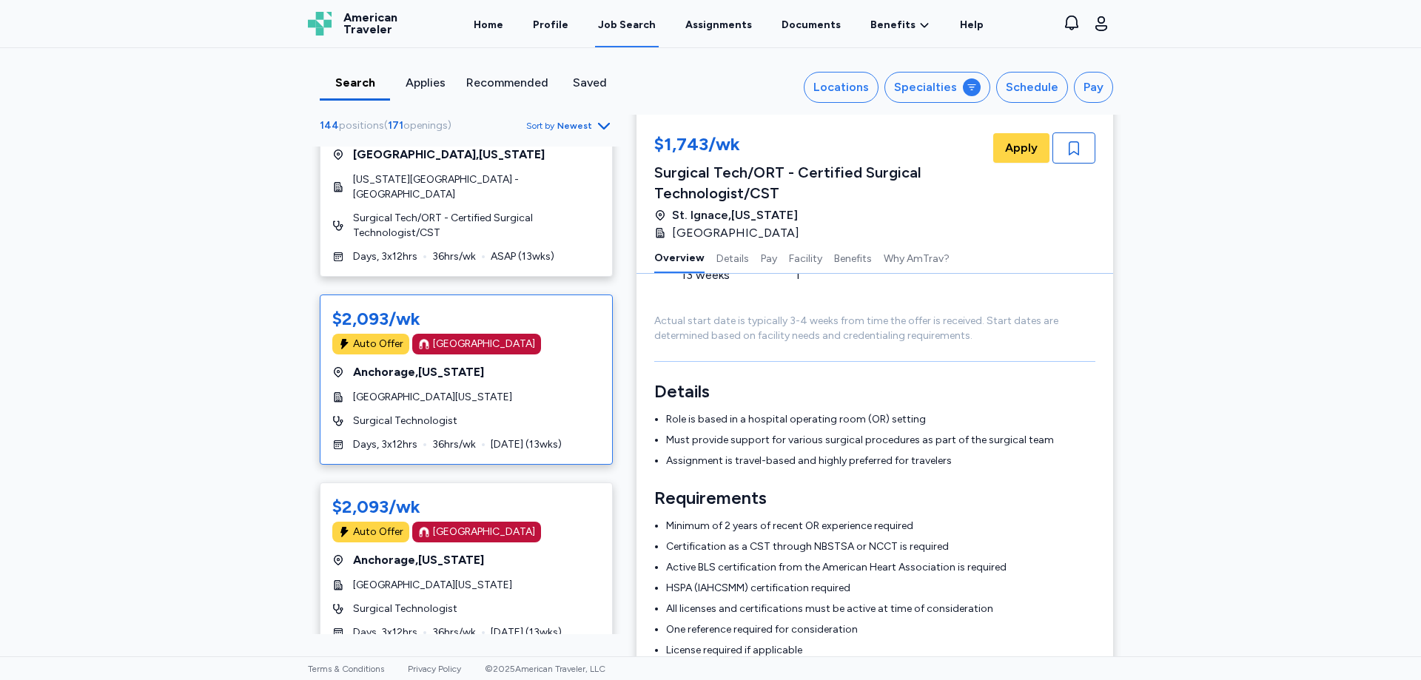
click at [552, 414] on div "Surgical Technologist" at bounding box center [466, 421] width 268 height 15
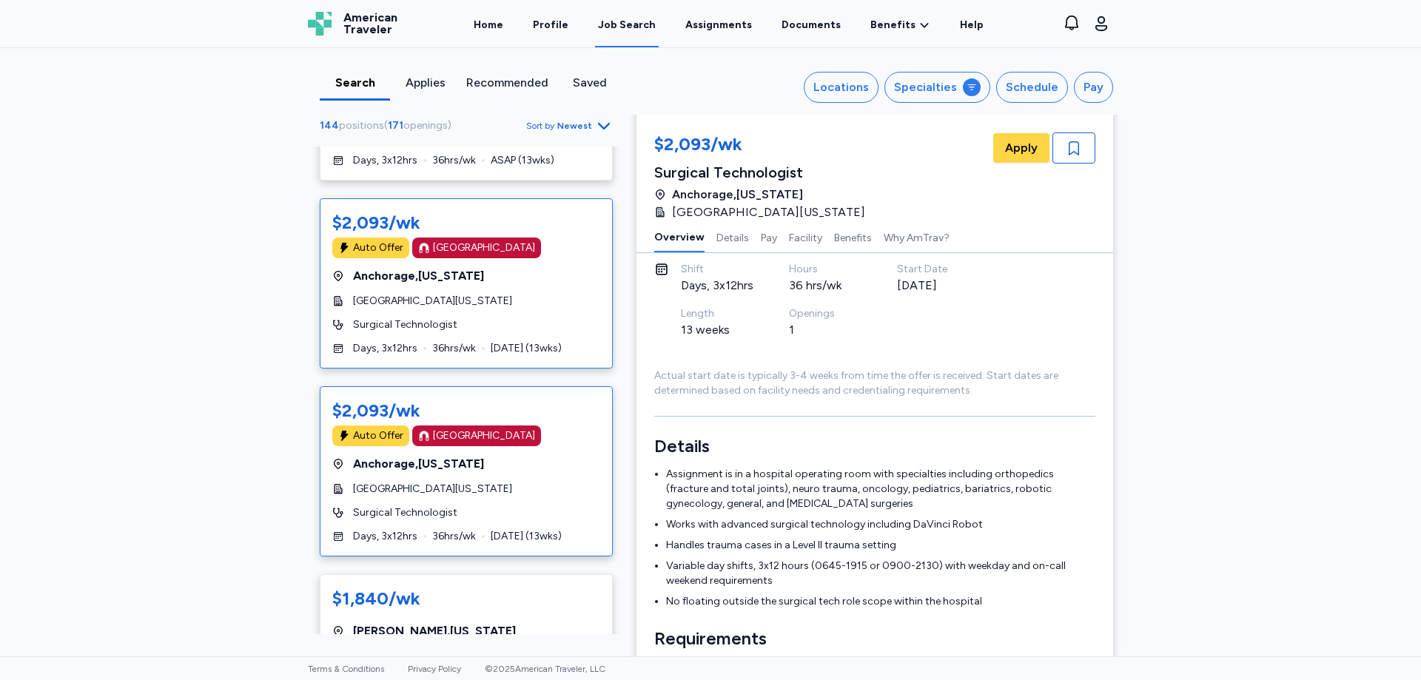
scroll to position [3034, 0]
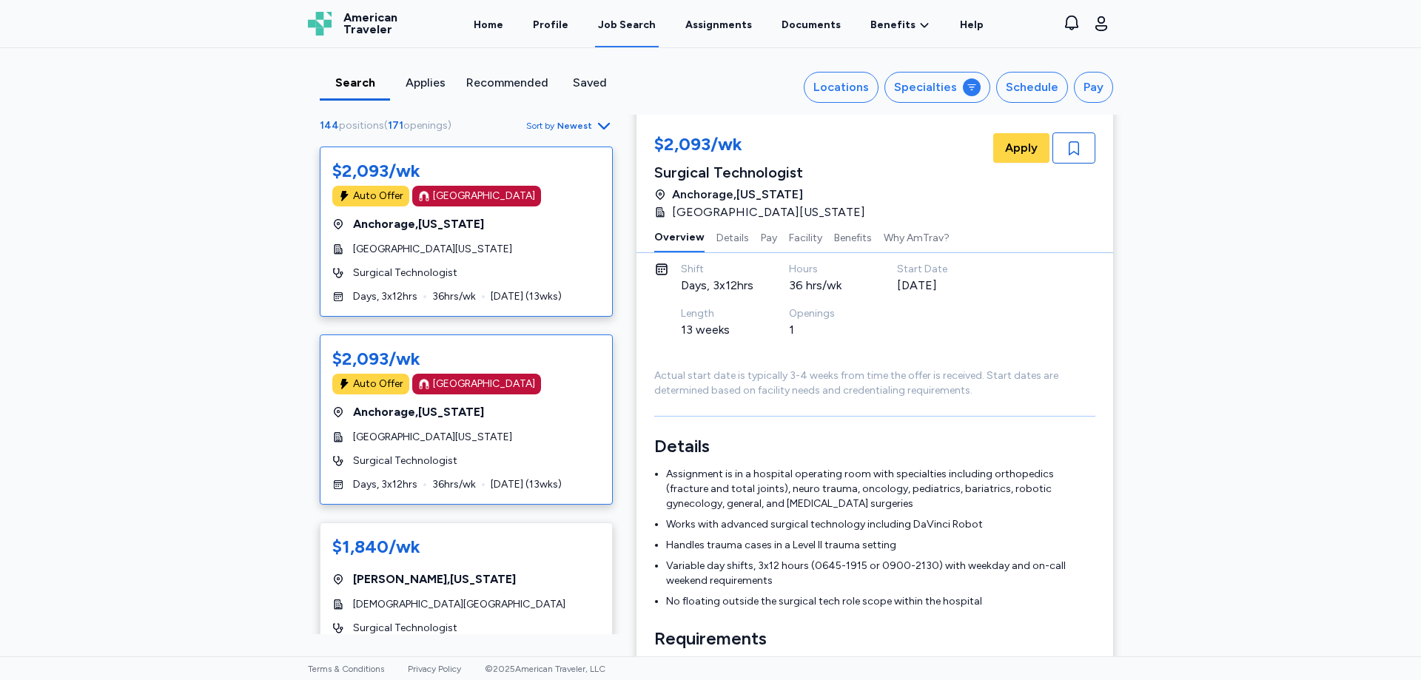
click at [568, 454] on div "Surgical Technologist" at bounding box center [466, 461] width 268 height 15
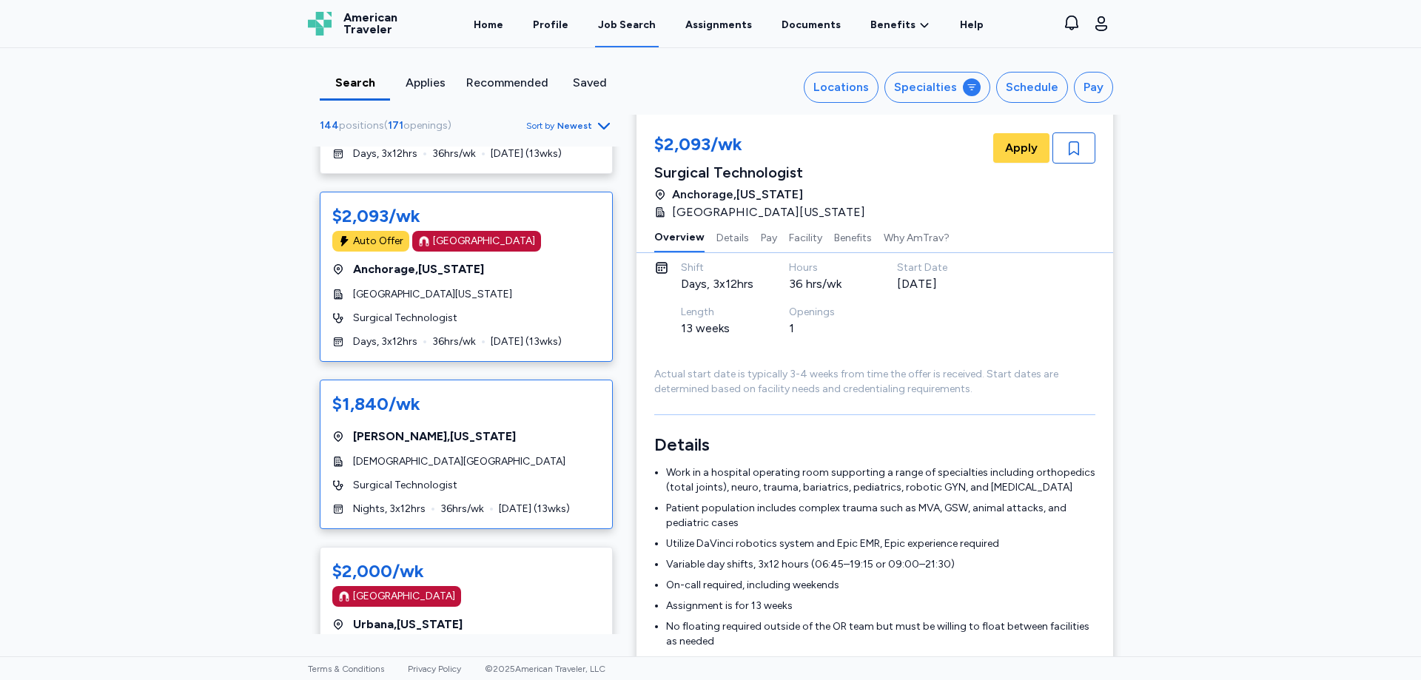
scroll to position [3182, 0]
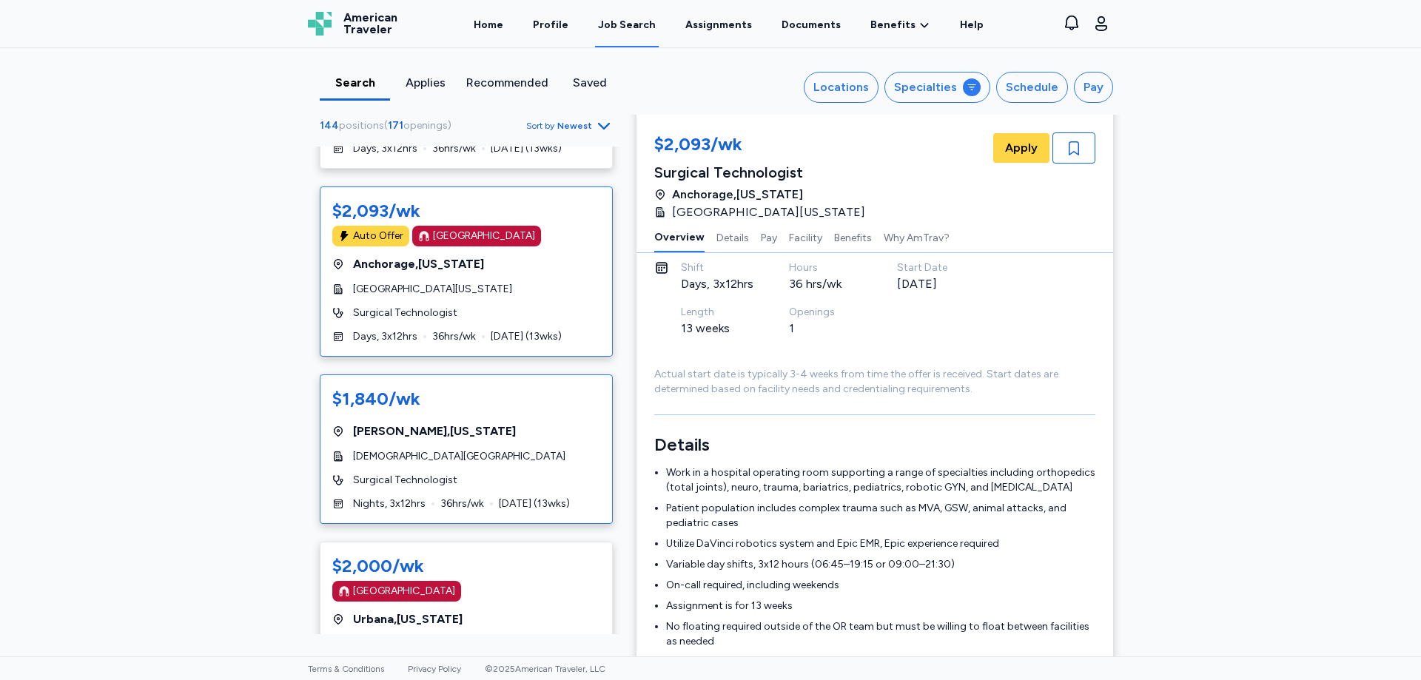
click at [539, 423] on div "[GEOGRAPHIC_DATA] , [US_STATE]" at bounding box center [466, 432] width 268 height 18
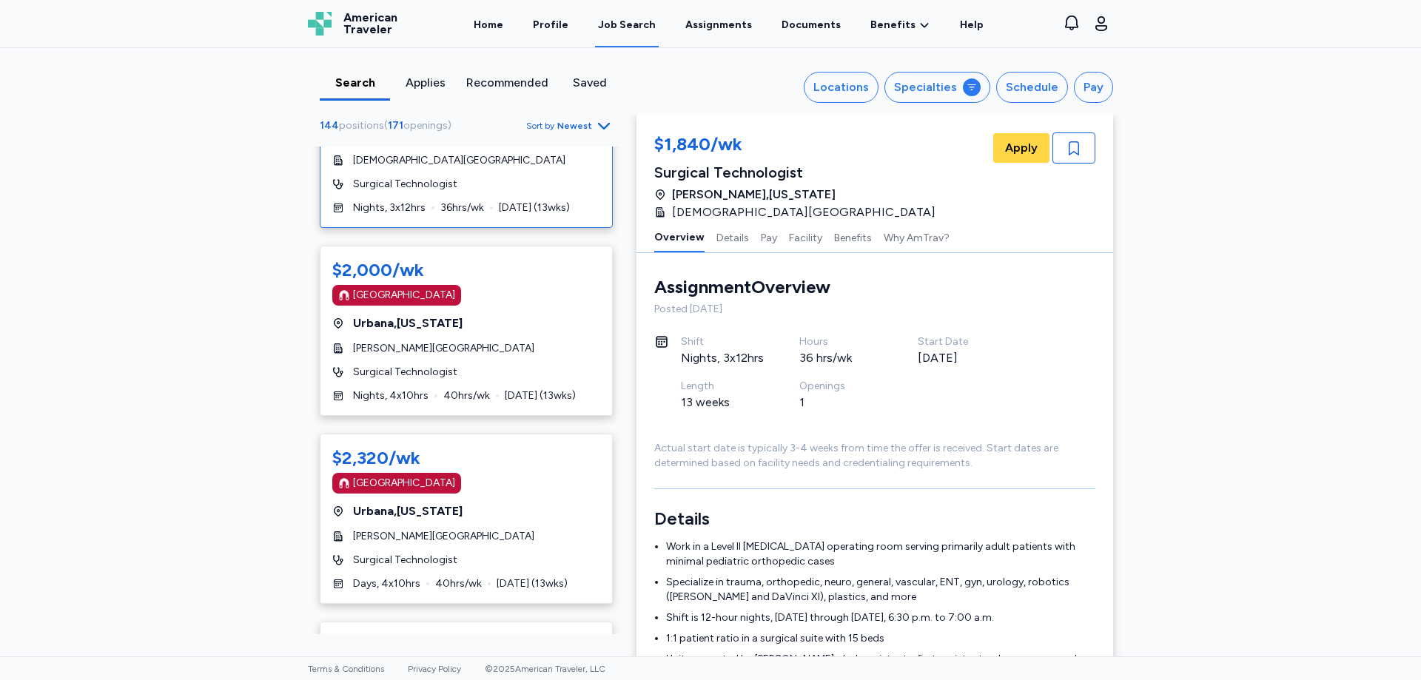
scroll to position [149, 0]
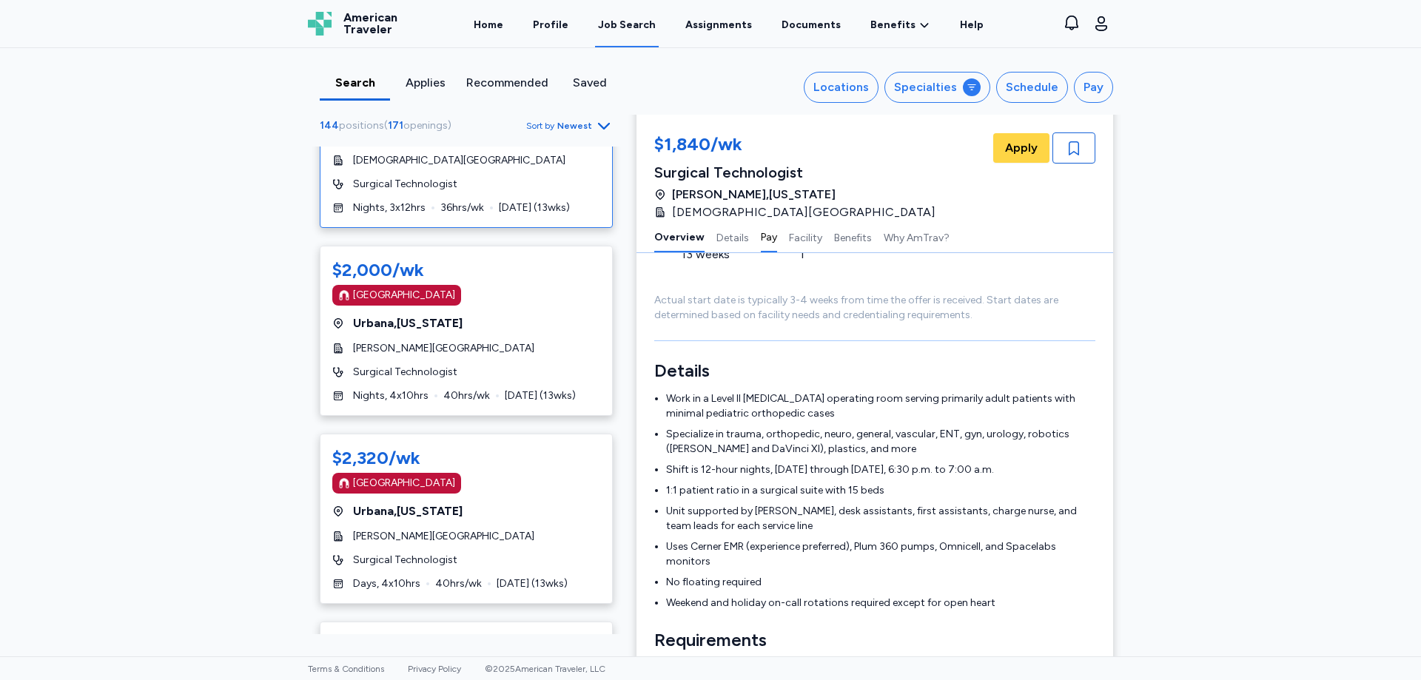
click at [761, 235] on button "Pay" at bounding box center [769, 236] width 16 height 31
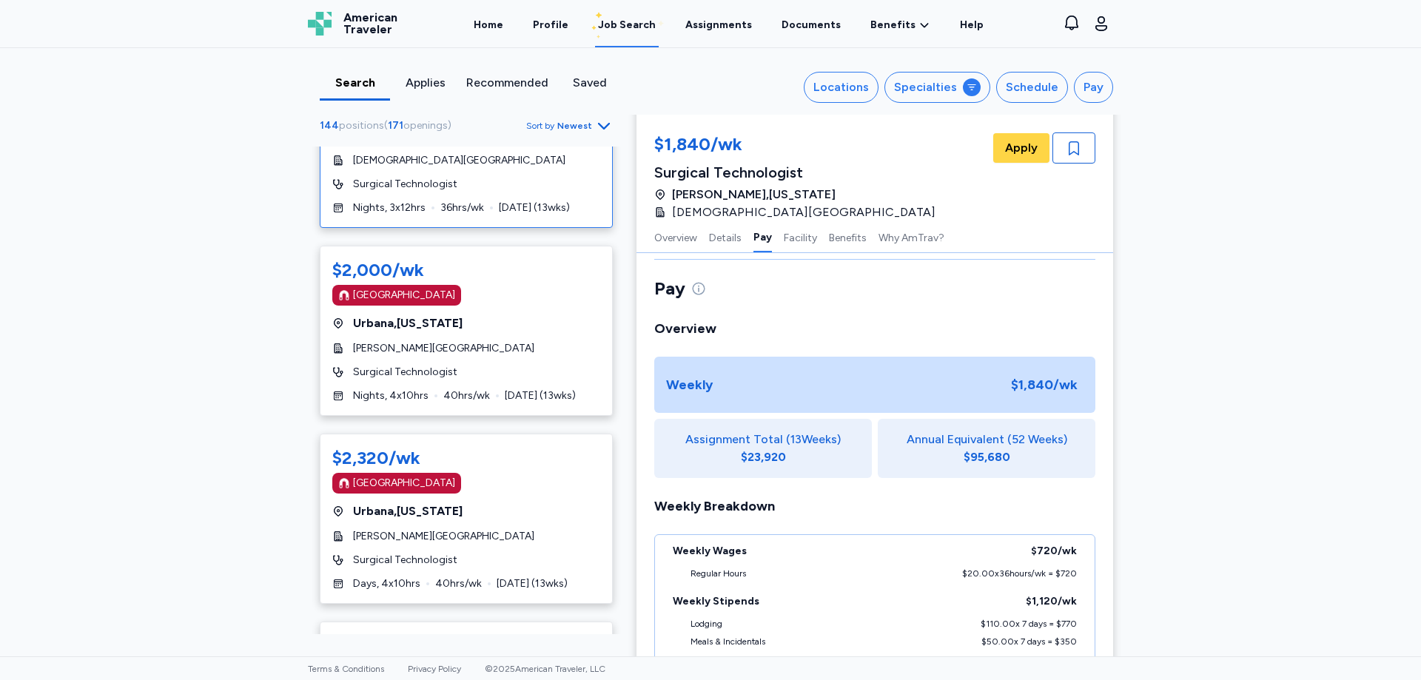
scroll to position [932, 0]
click at [716, 238] on button "Details" at bounding box center [725, 236] width 33 height 31
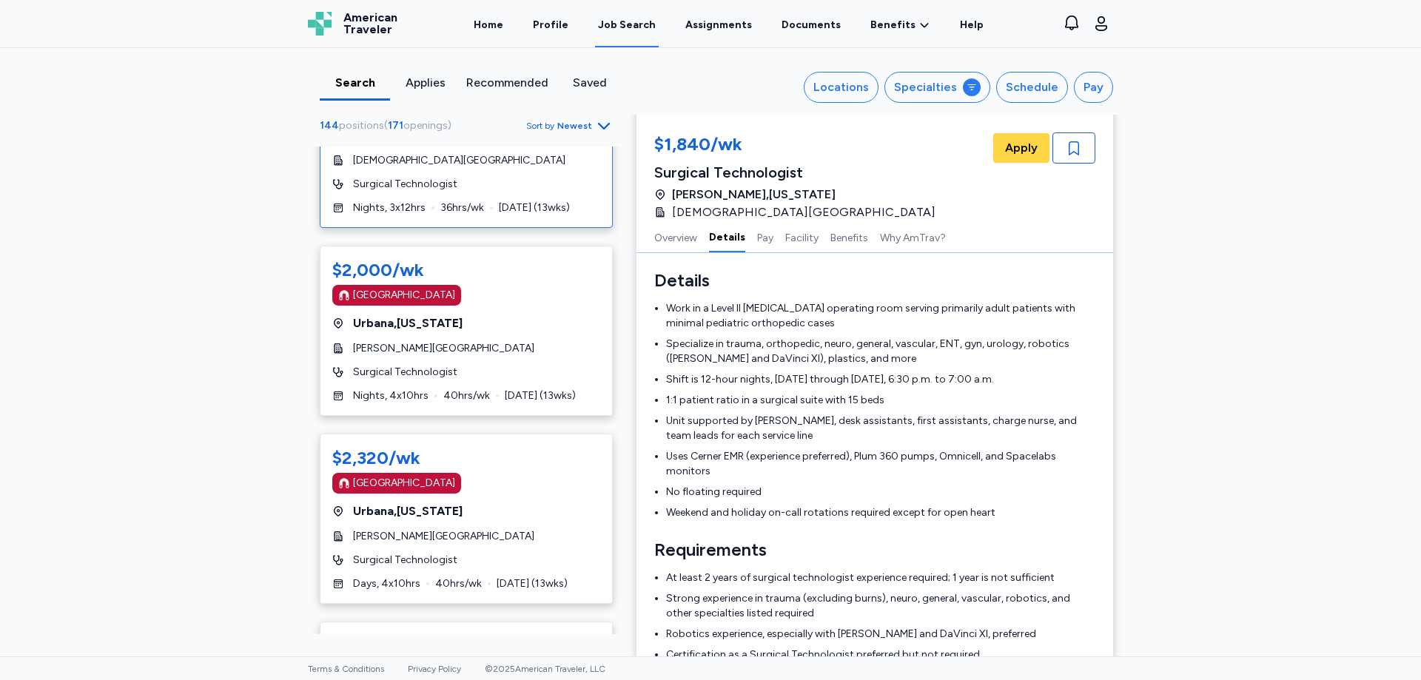
scroll to position [233, 0]
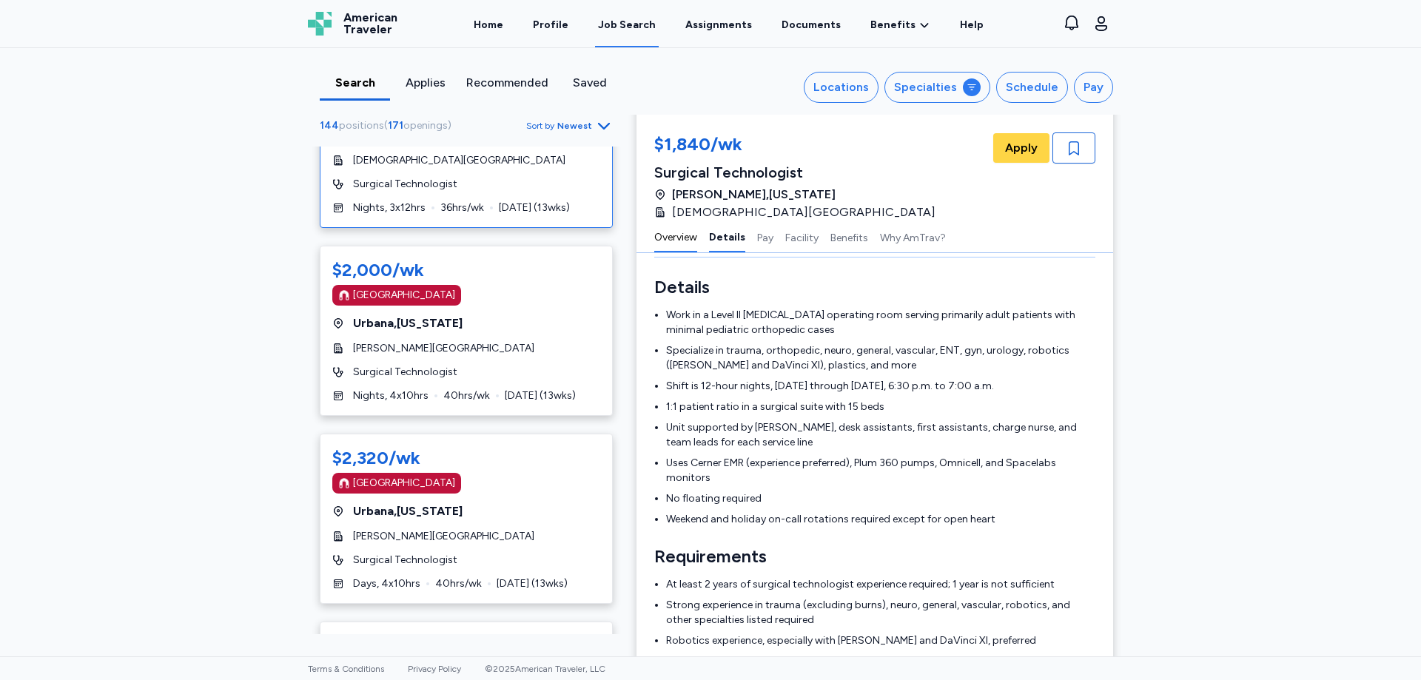
click at [678, 236] on button "Overview" at bounding box center [675, 236] width 43 height 31
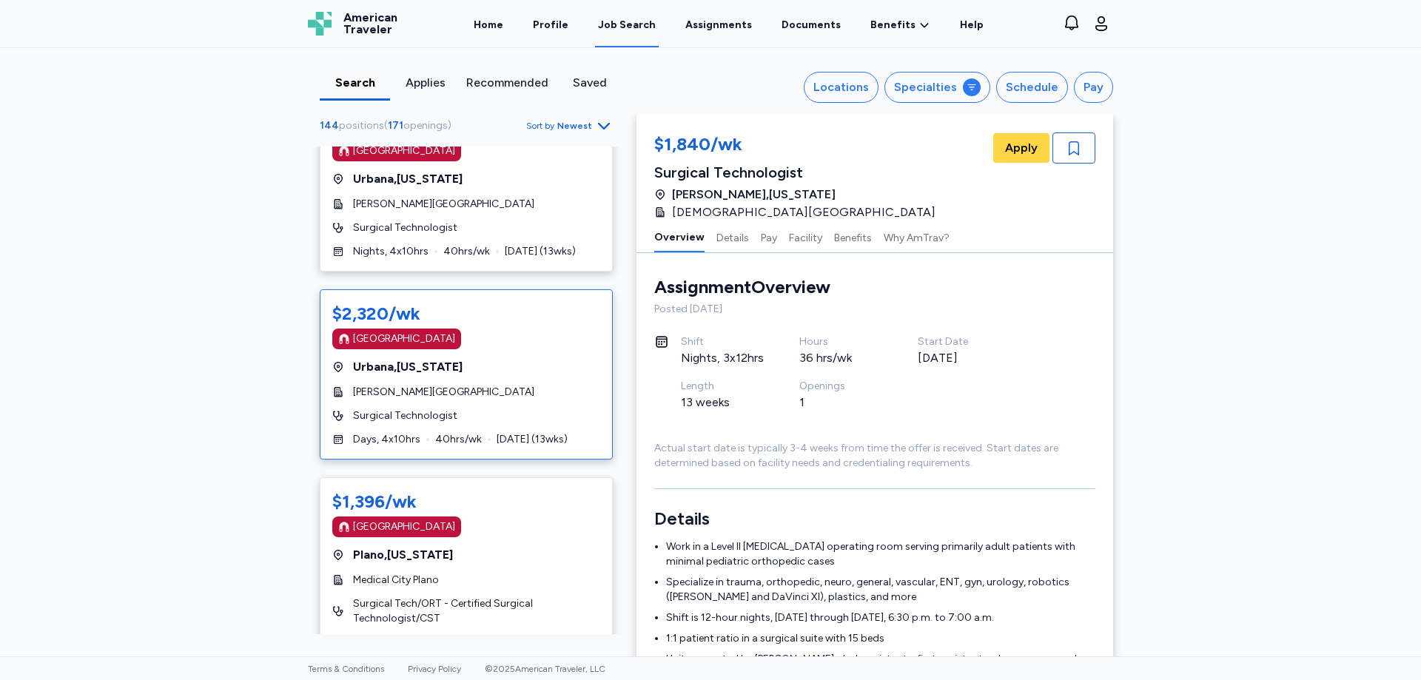
scroll to position [3626, 0]
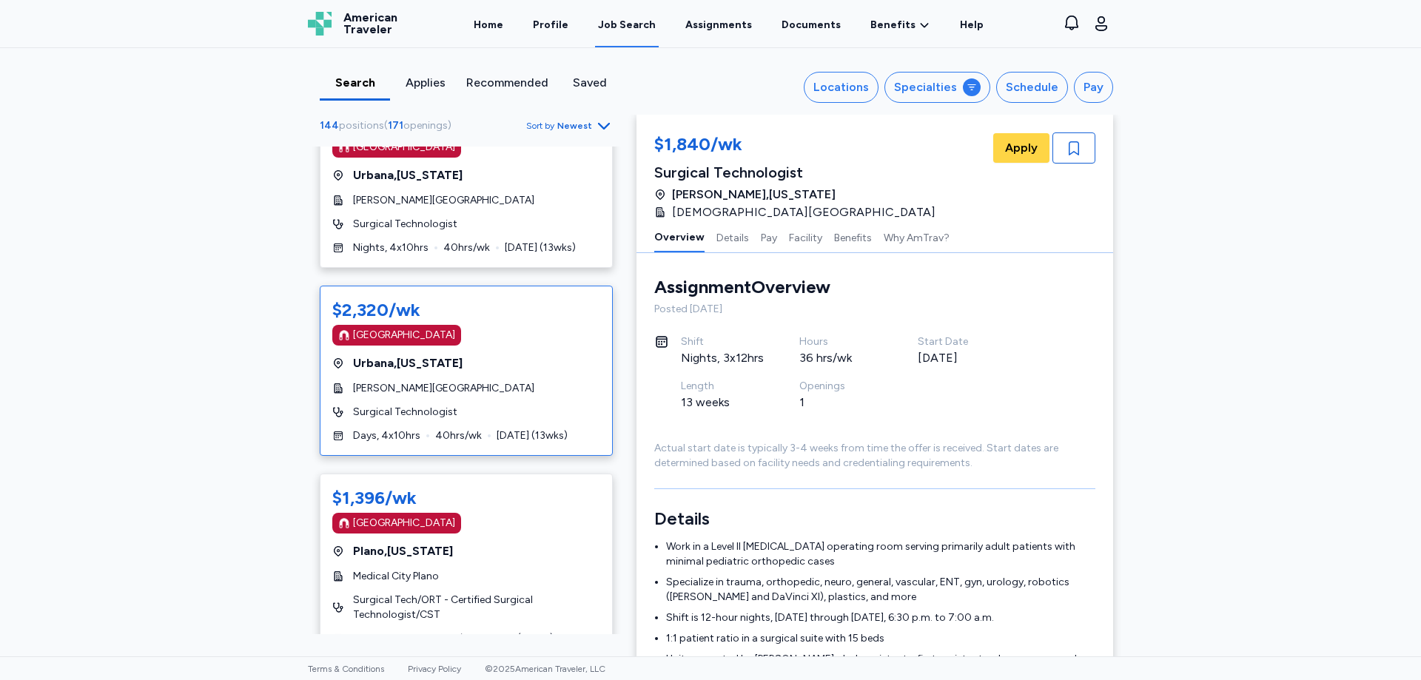
click at [526, 325] on div "[GEOGRAPHIC_DATA]" at bounding box center [466, 335] width 268 height 21
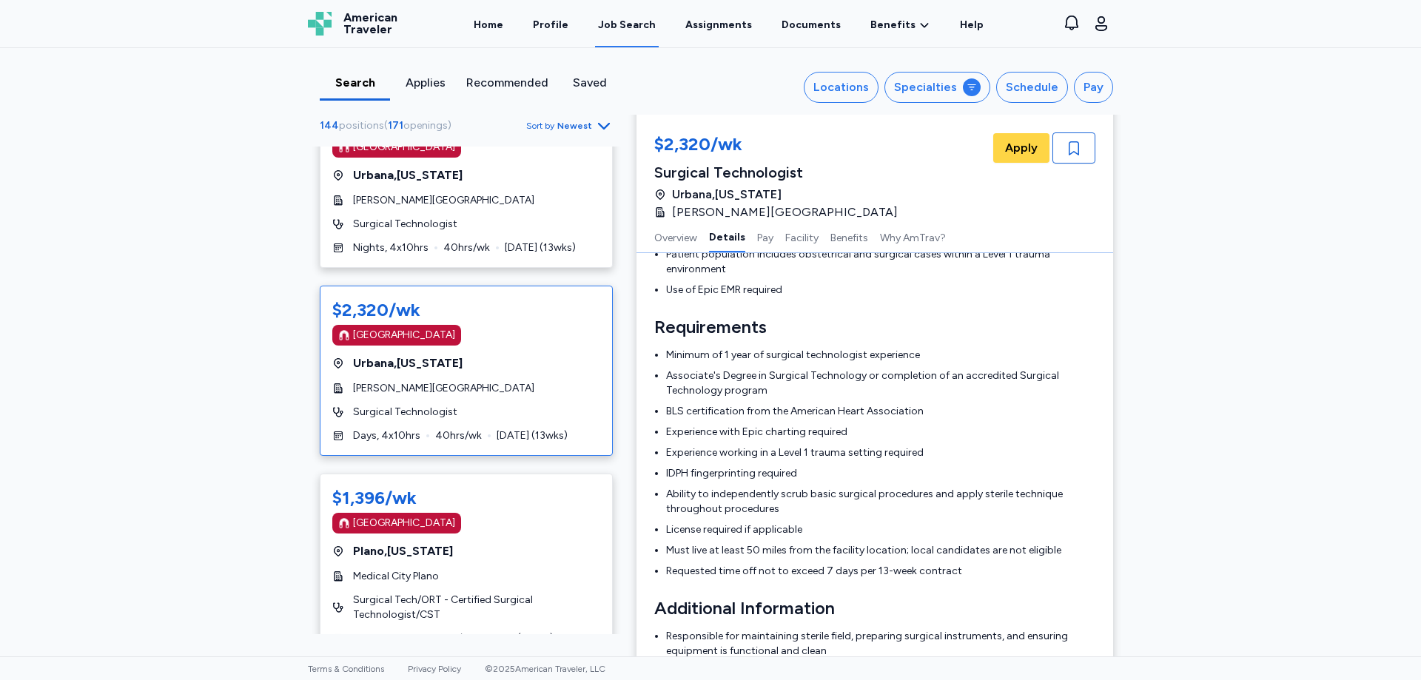
scroll to position [371, 0]
click at [794, 234] on button "Facility" at bounding box center [801, 236] width 33 height 31
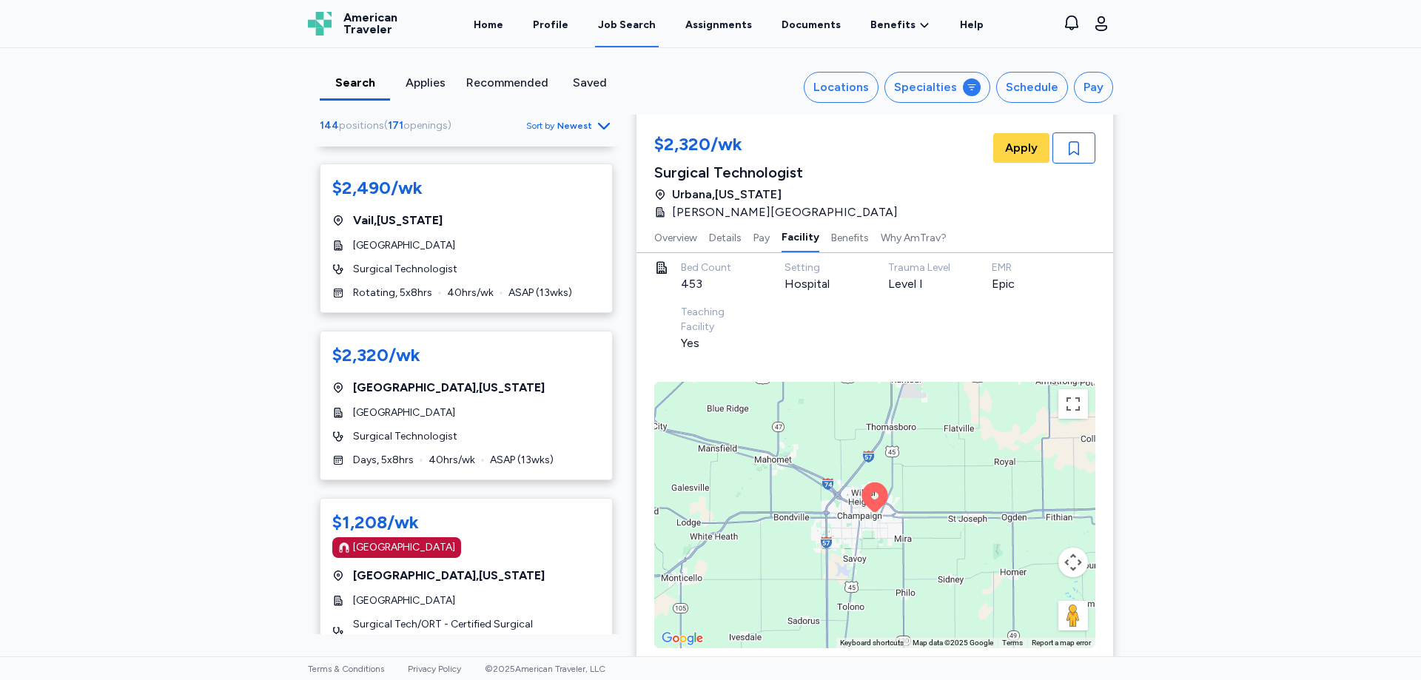
scroll to position [6068, 0]
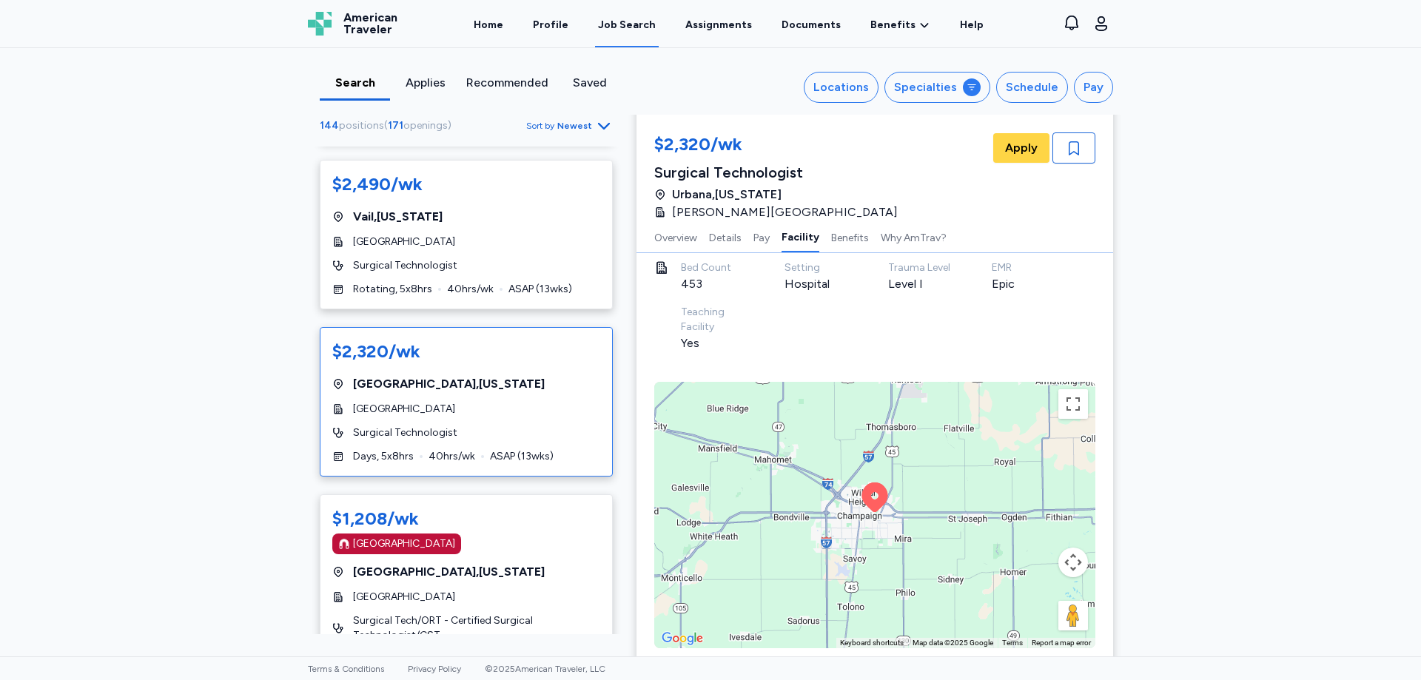
click at [513, 340] on div "$2,320/wk" at bounding box center [466, 352] width 268 height 24
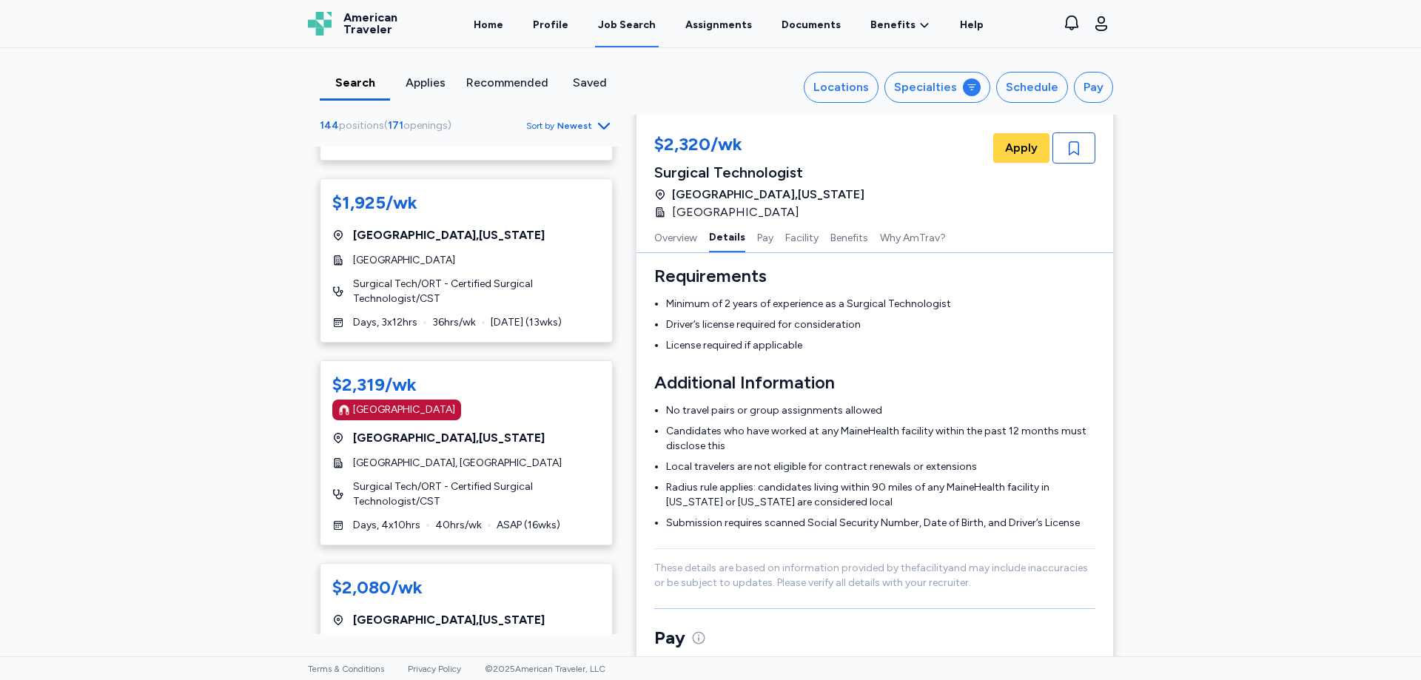
scroll to position [7548, 0]
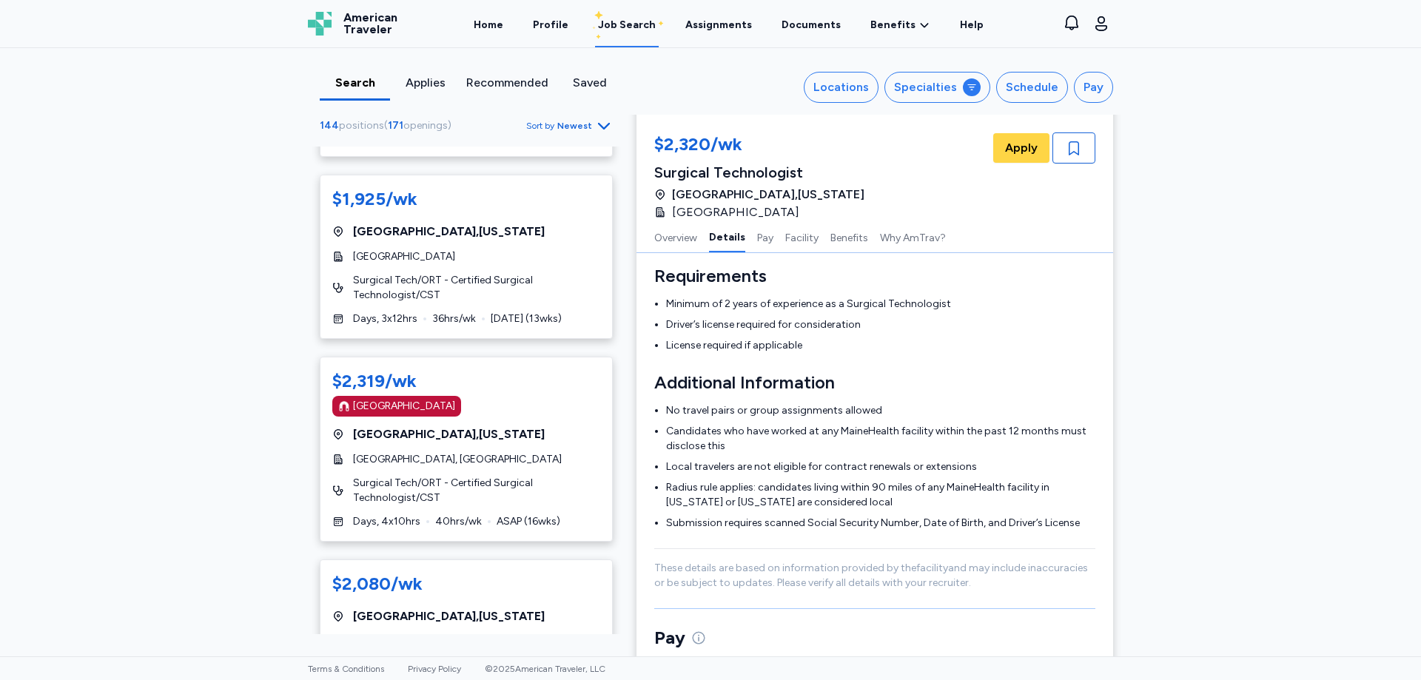
click at [491, 396] on div "[GEOGRAPHIC_DATA]" at bounding box center [466, 406] width 268 height 21
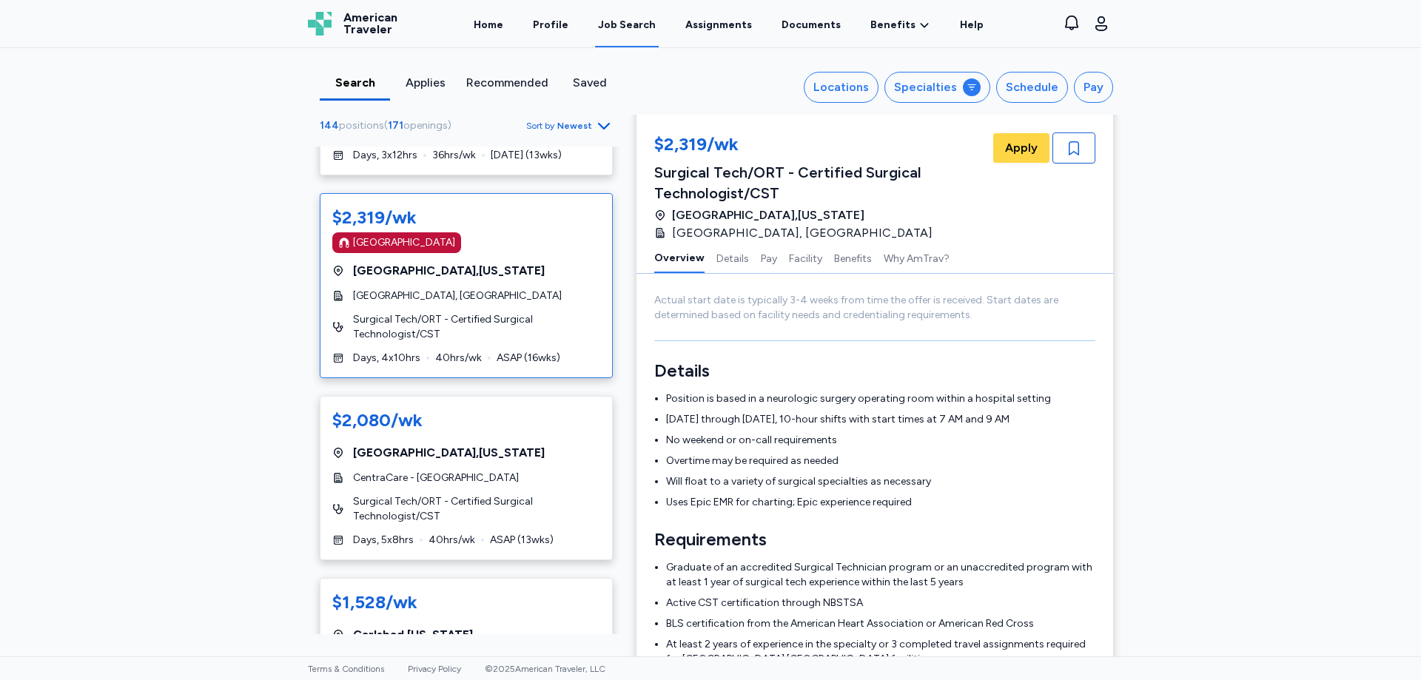
scroll to position [7770, 0]
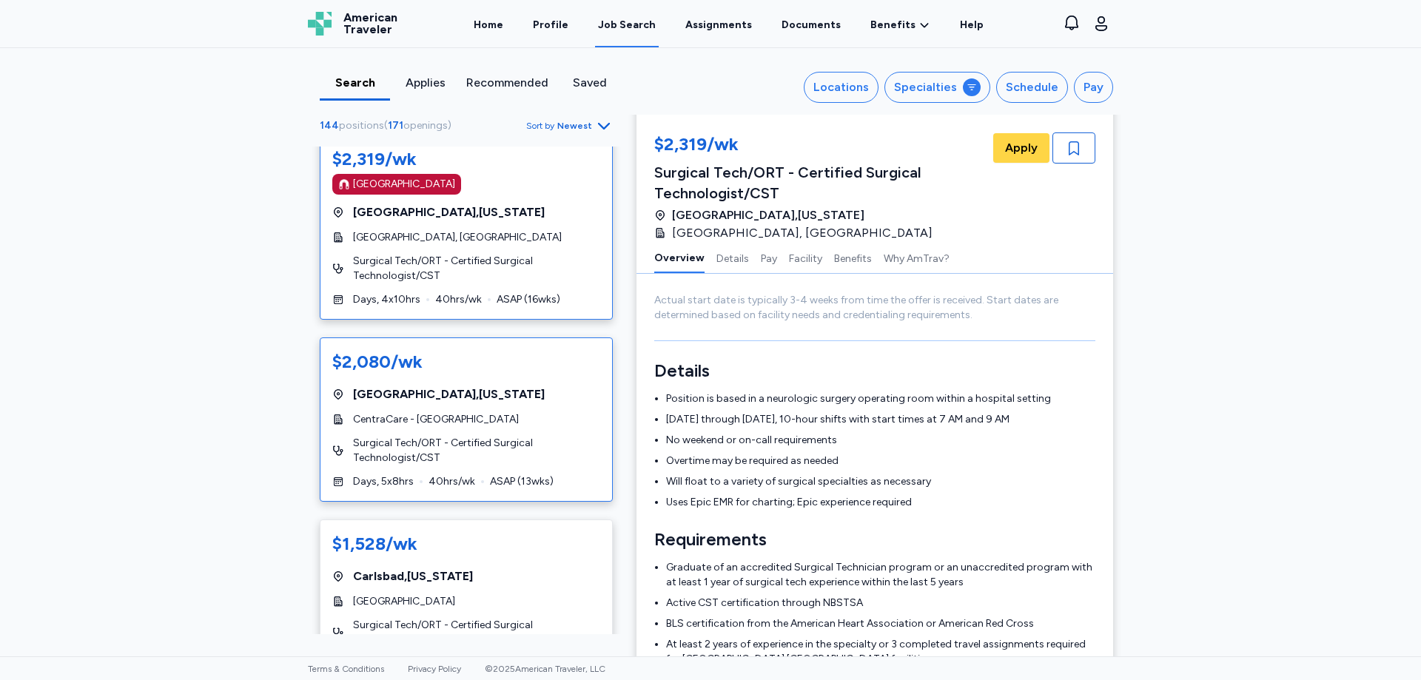
click at [526, 386] on div "[GEOGRAPHIC_DATA] , [US_STATE]" at bounding box center [466, 395] width 268 height 18
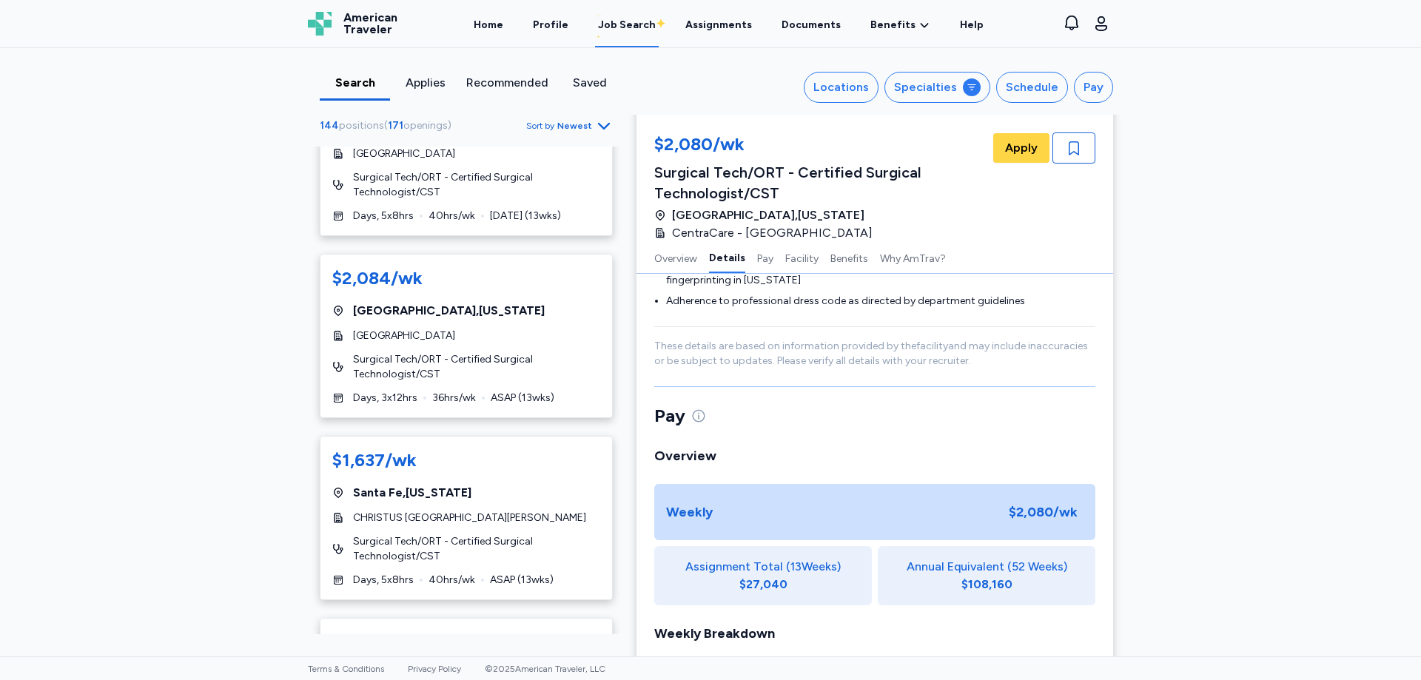
scroll to position [8214, 0]
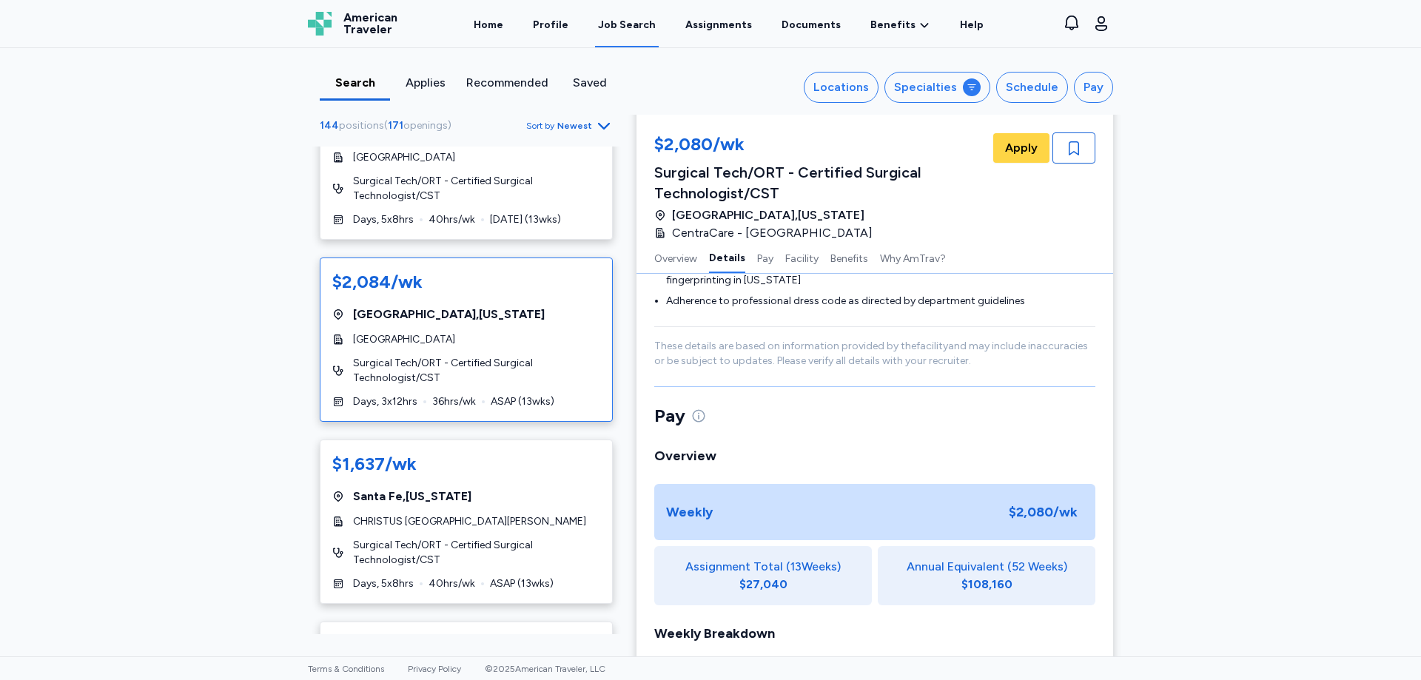
click at [497, 332] on div "[GEOGRAPHIC_DATA]" at bounding box center [466, 339] width 268 height 15
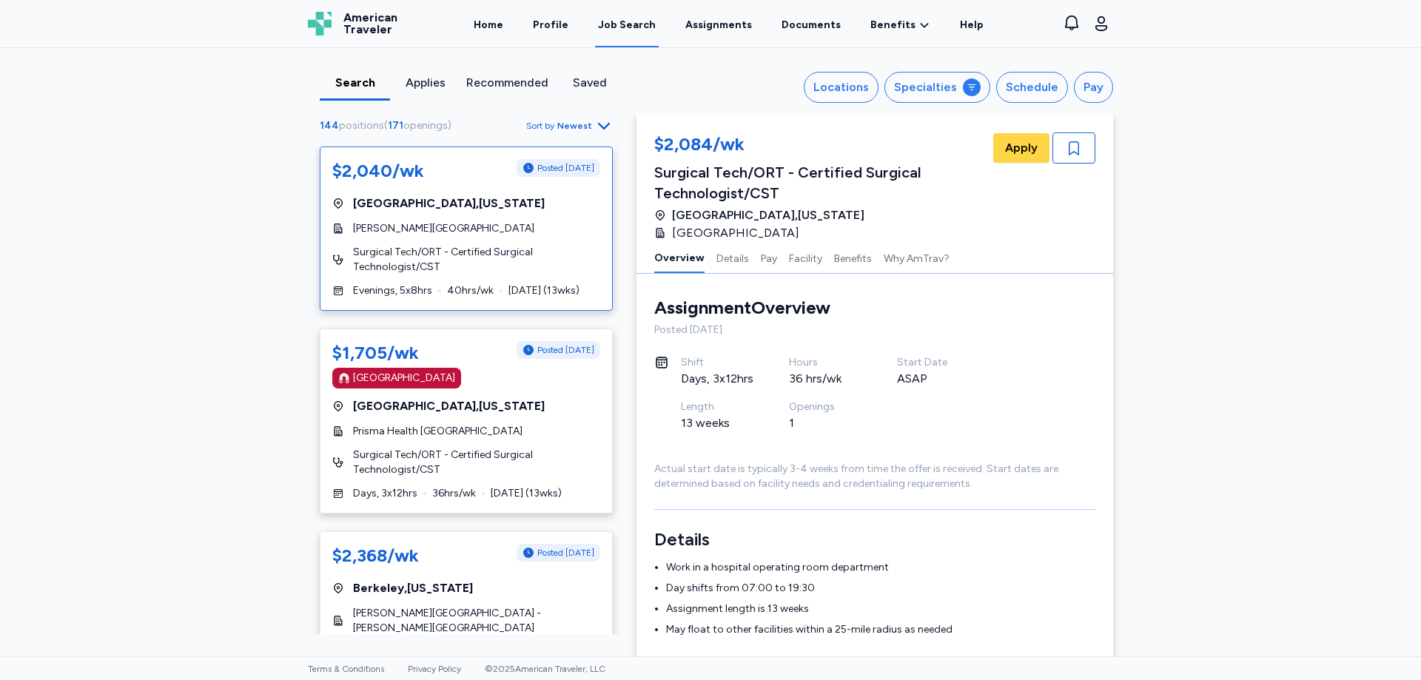
click at [475, 247] on span "Surgical Tech/ORT - Certified Surgical Technologist/CST" at bounding box center [476, 260] width 247 height 30
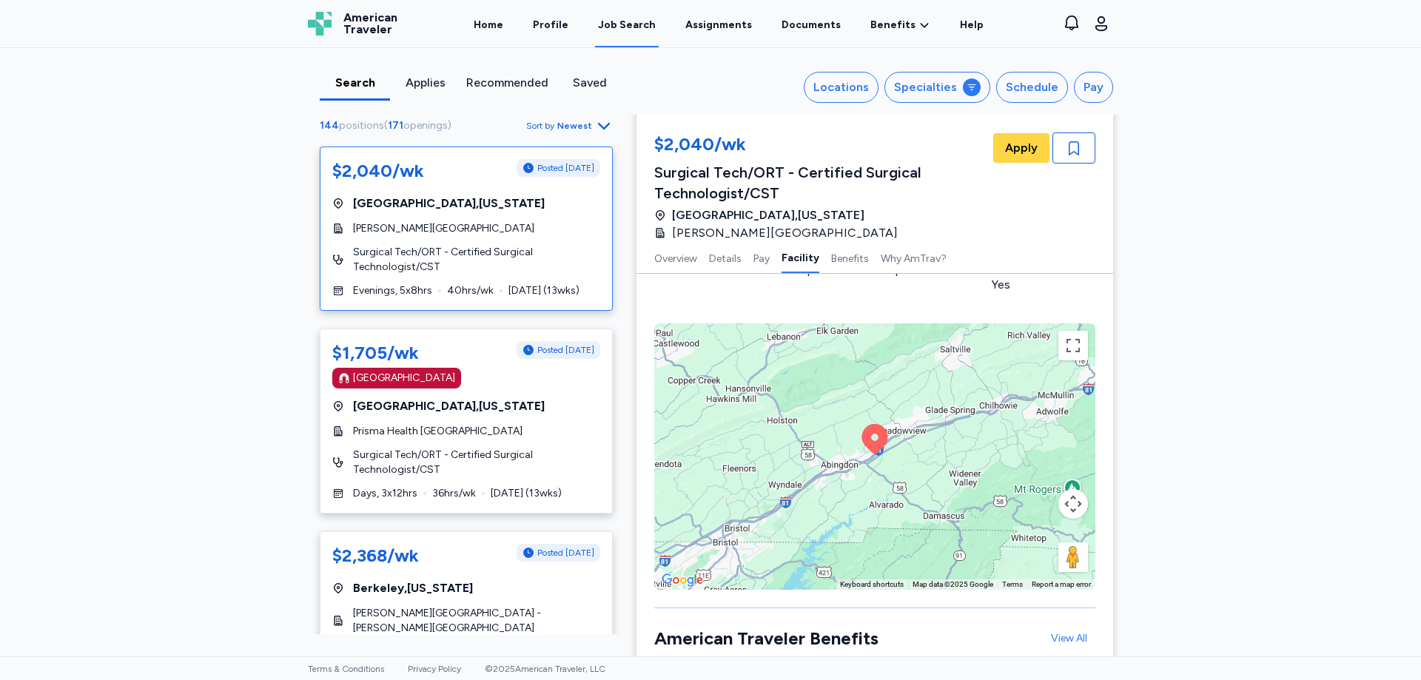
scroll to position [1481, 0]
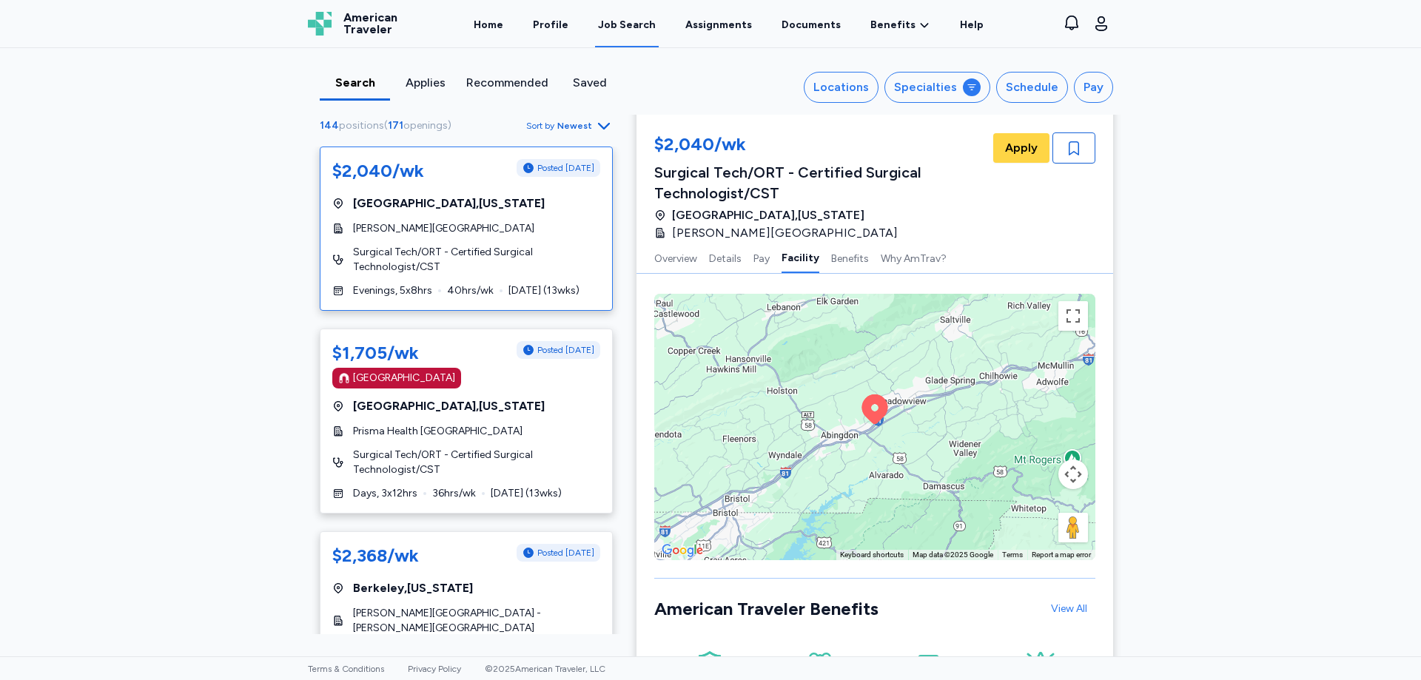
click at [890, 380] on div "To activate drag with keyboard, press Alt + Enter. Once in keyboard drag state,…" at bounding box center [874, 427] width 441 height 266
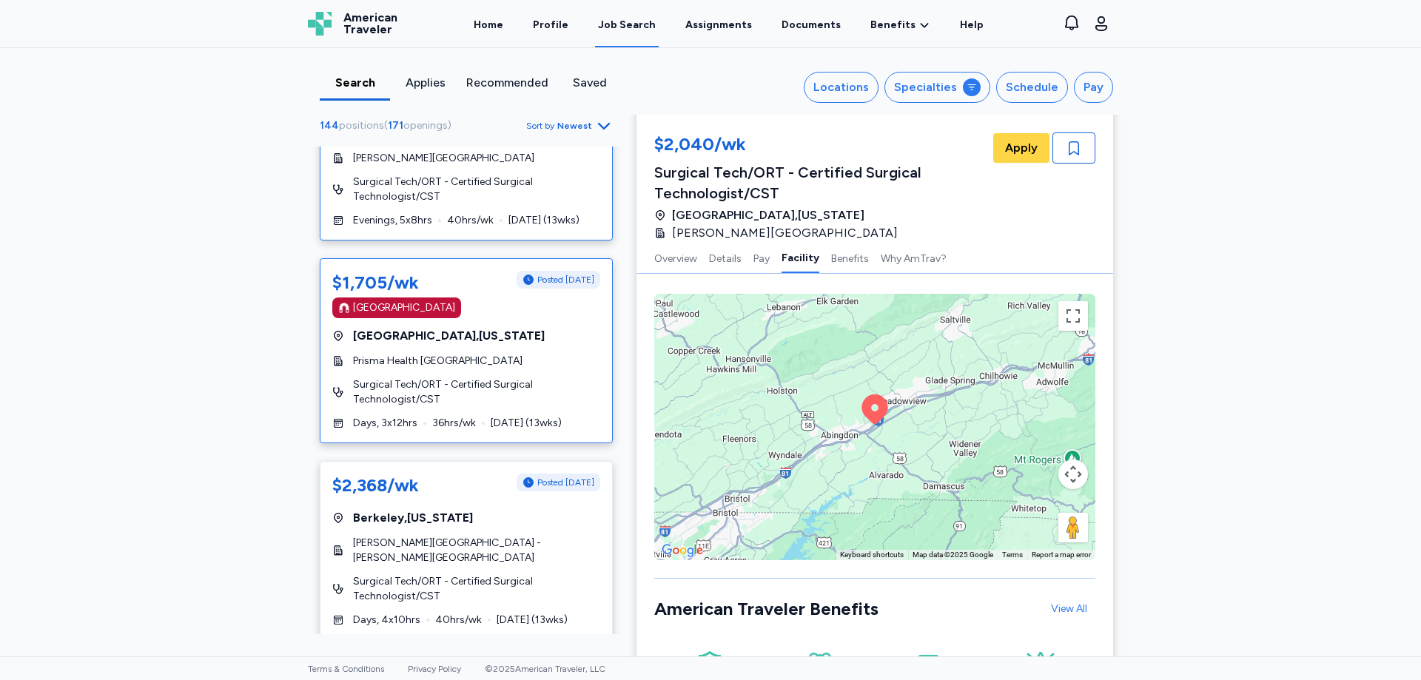
scroll to position [74, 0]
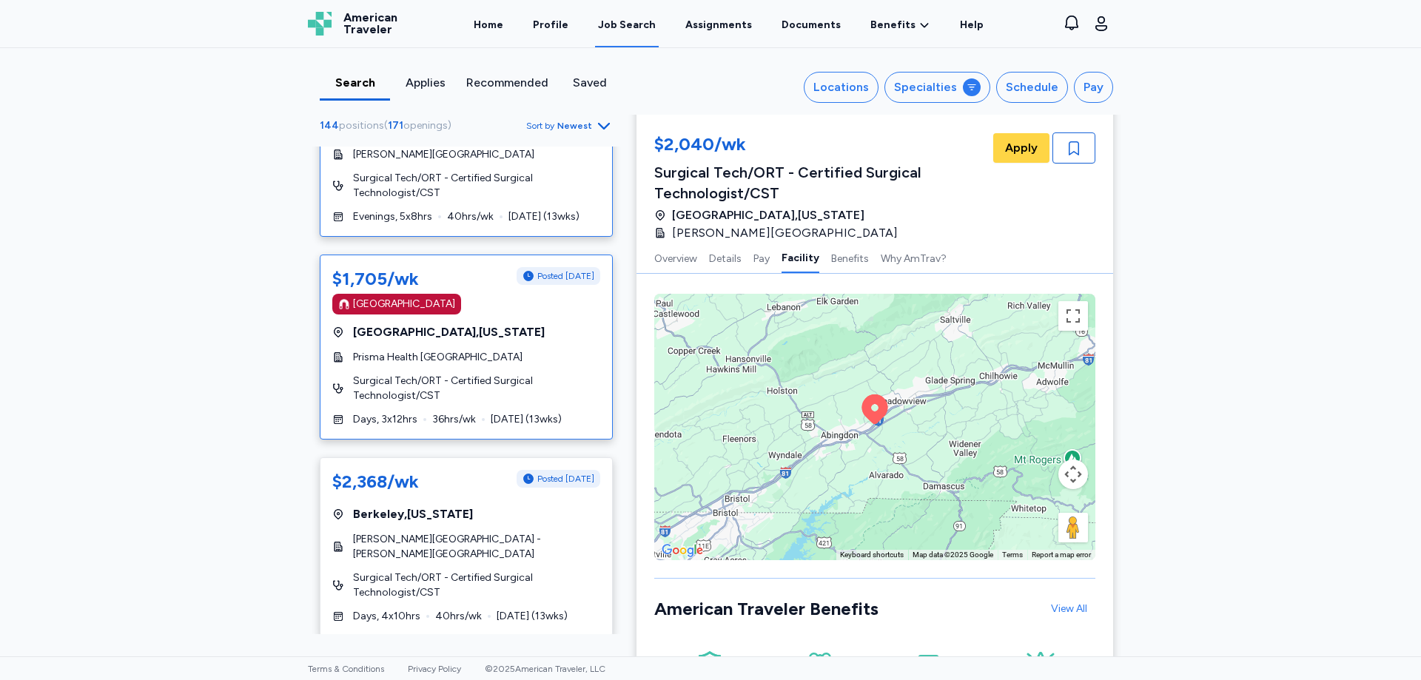
click at [519, 320] on div "$1,705/wk Posted [DATE] [GEOGRAPHIC_DATA] [GEOGRAPHIC_DATA] , [US_STATE] Prisma…" at bounding box center [466, 347] width 293 height 185
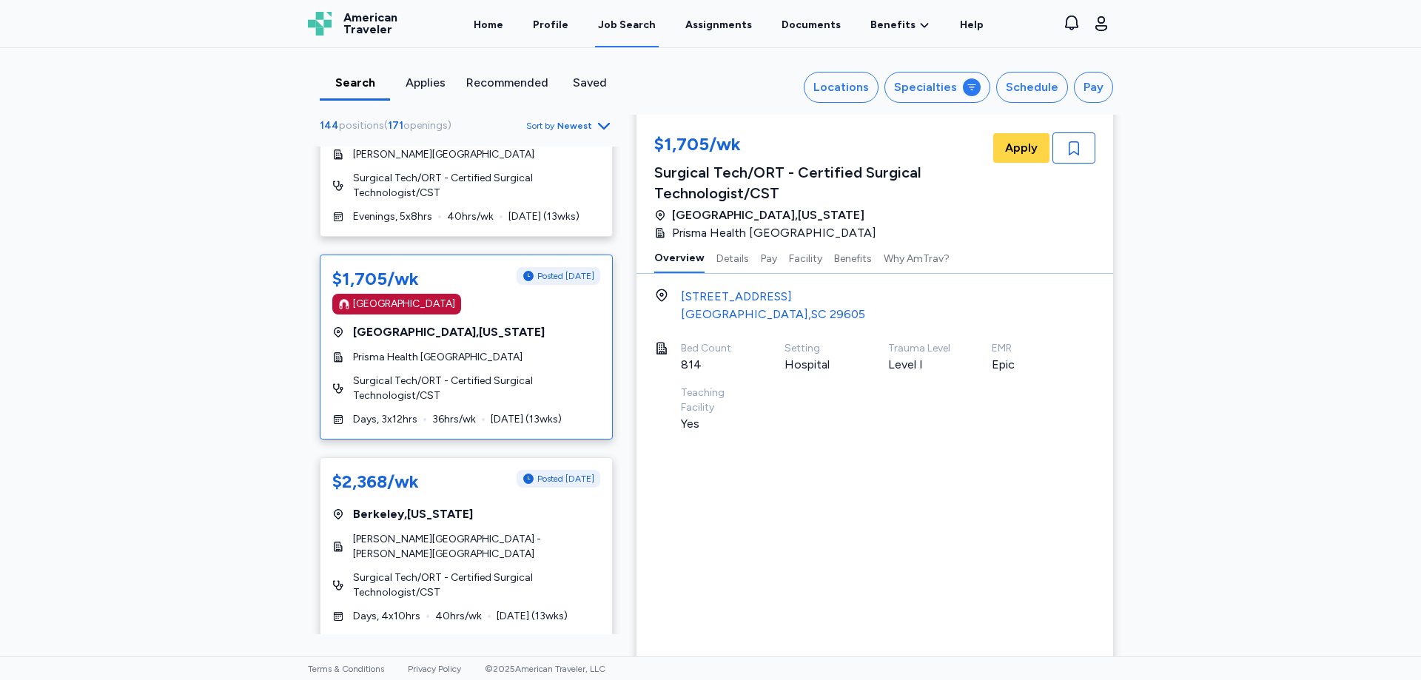
scroll to position [1, 0]
